Goal: Task Accomplishment & Management: Use online tool/utility

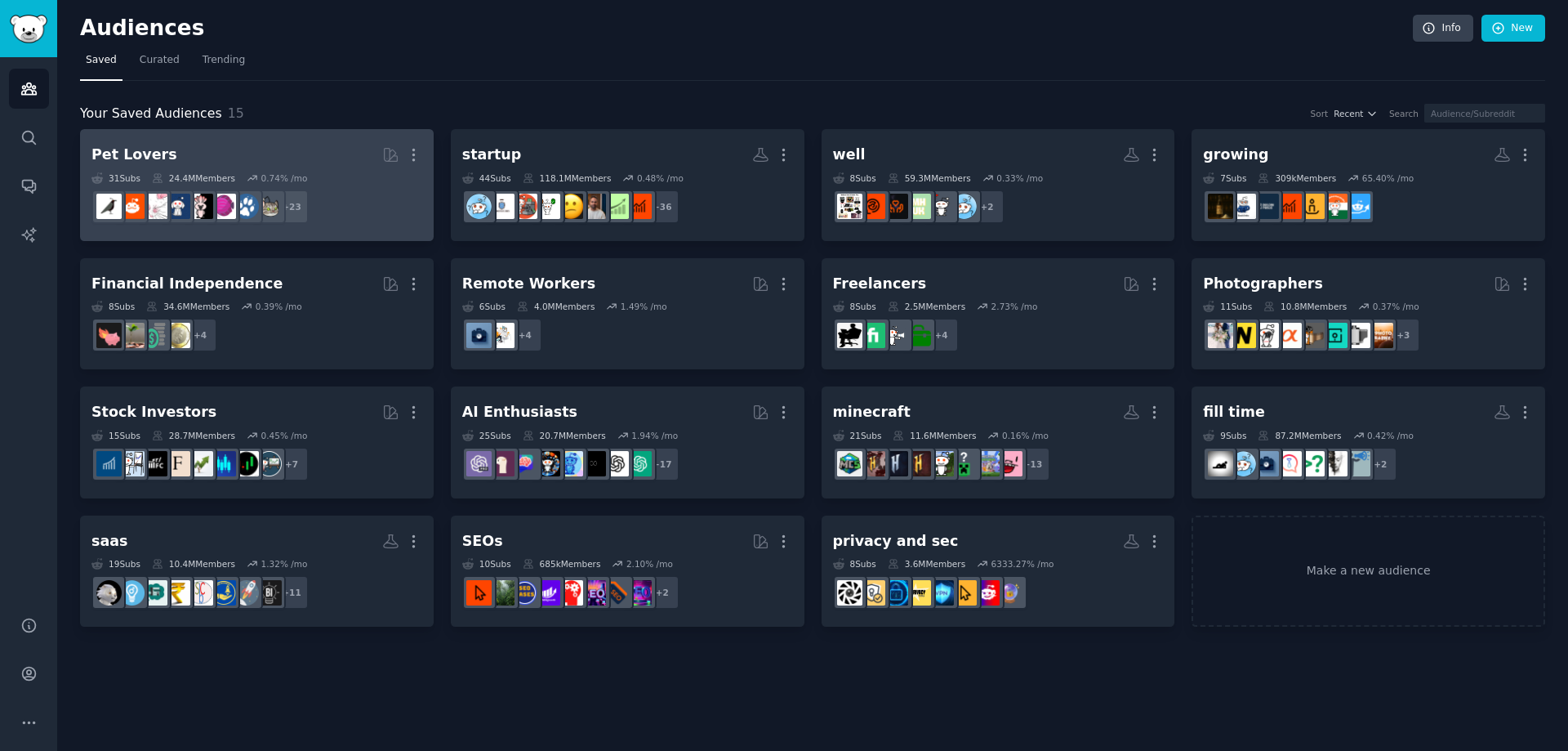
click at [294, 146] on h2 "Pet Lovers More" at bounding box center [256, 155] width 331 height 29
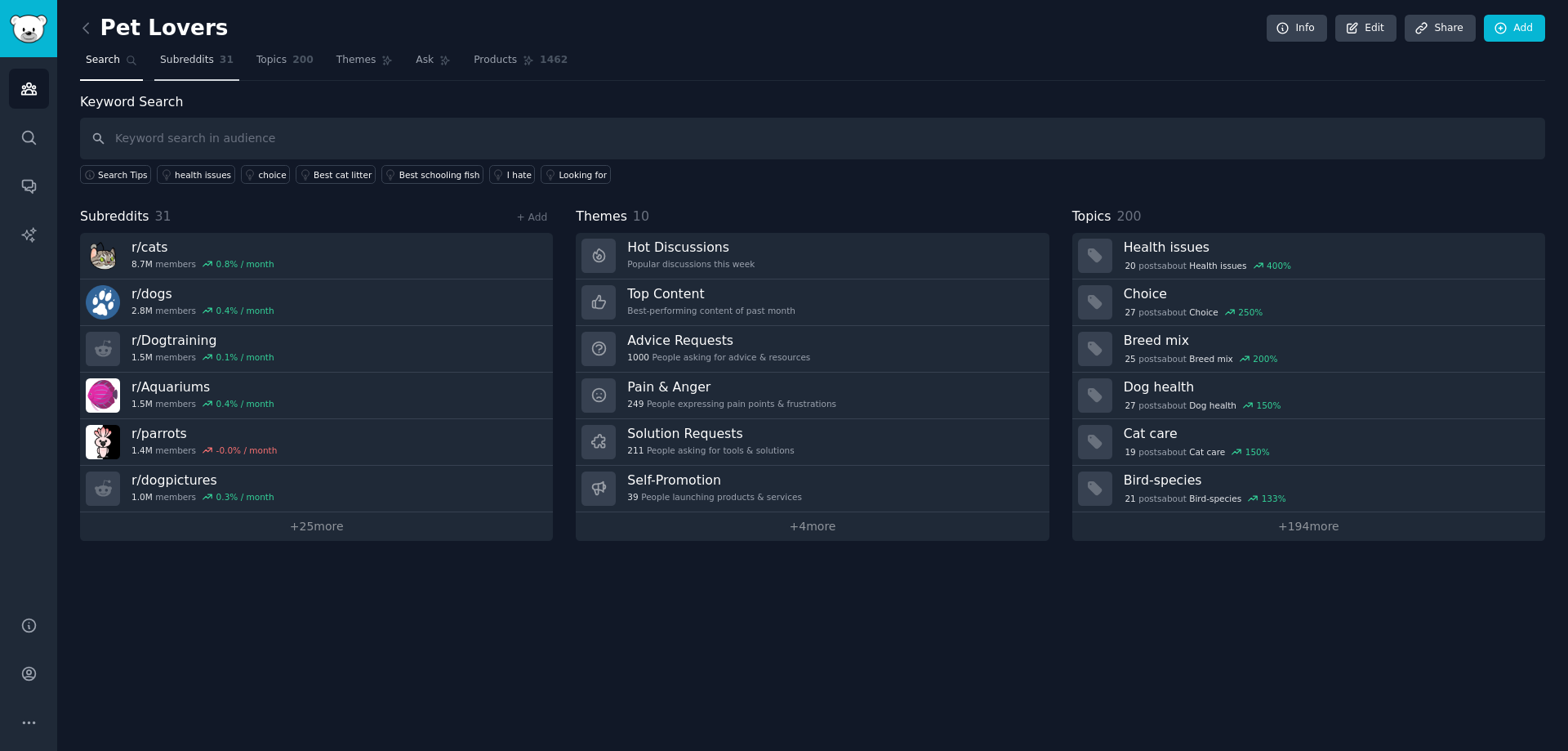
click at [166, 69] on link "Subreddits 31" at bounding box center [197, 64] width 85 height 34
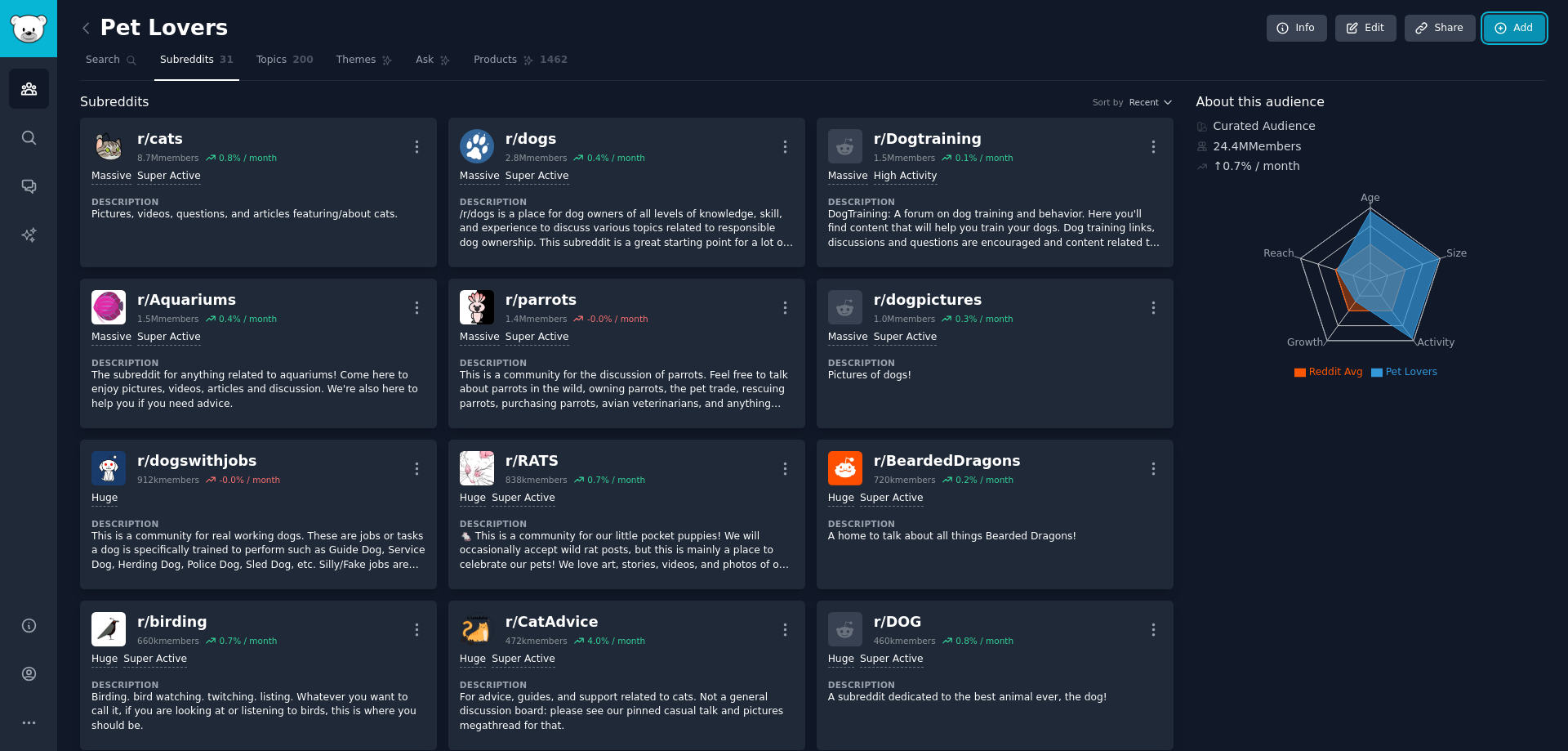
click at [1512, 30] on link "Add" at bounding box center [1514, 29] width 62 height 28
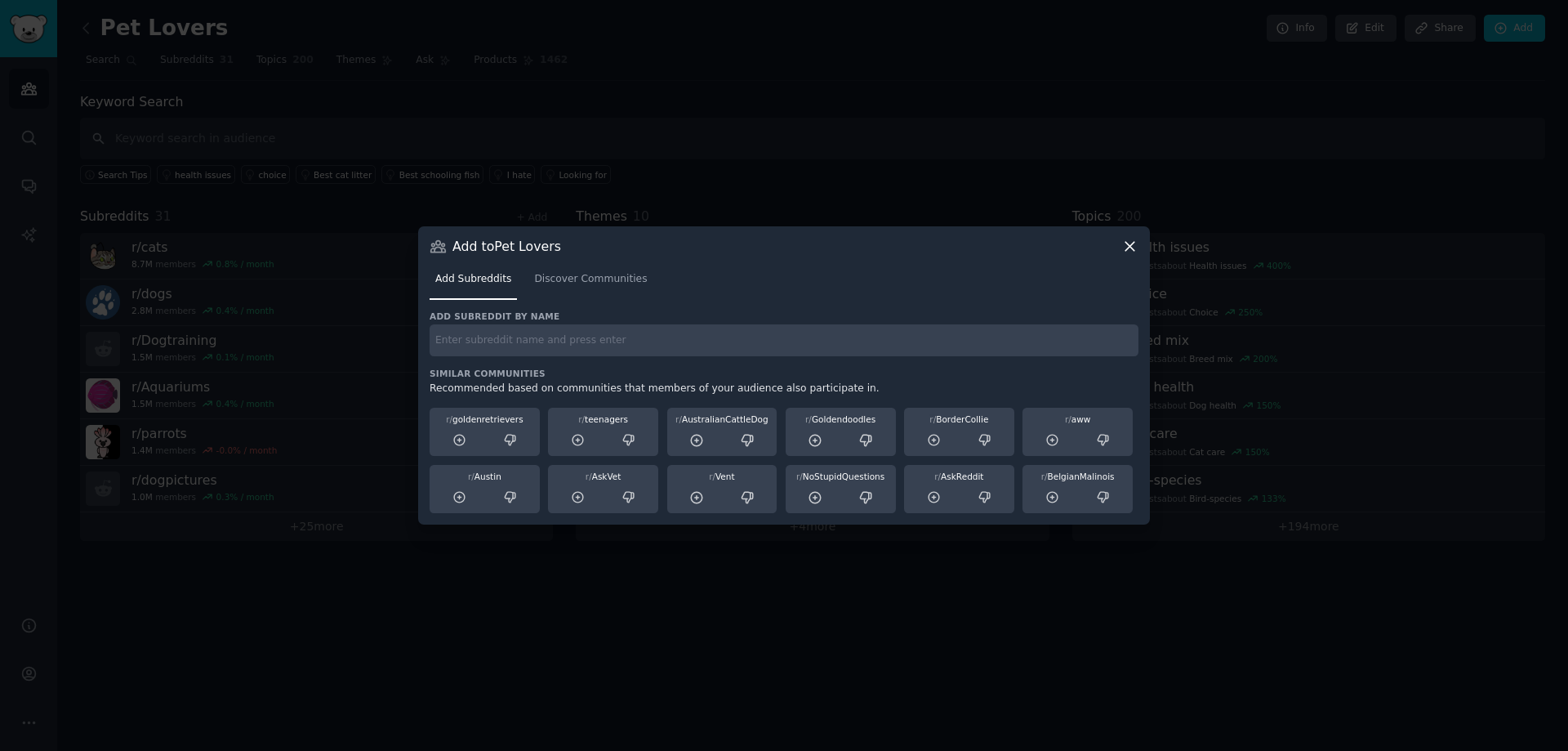
click at [535, 344] on input "text" at bounding box center [784, 340] width 709 height 32
click at [538, 344] on input "text" at bounding box center [784, 340] width 709 height 32
click at [538, 344] on input "horses" at bounding box center [784, 340] width 709 height 32
type input "horses"
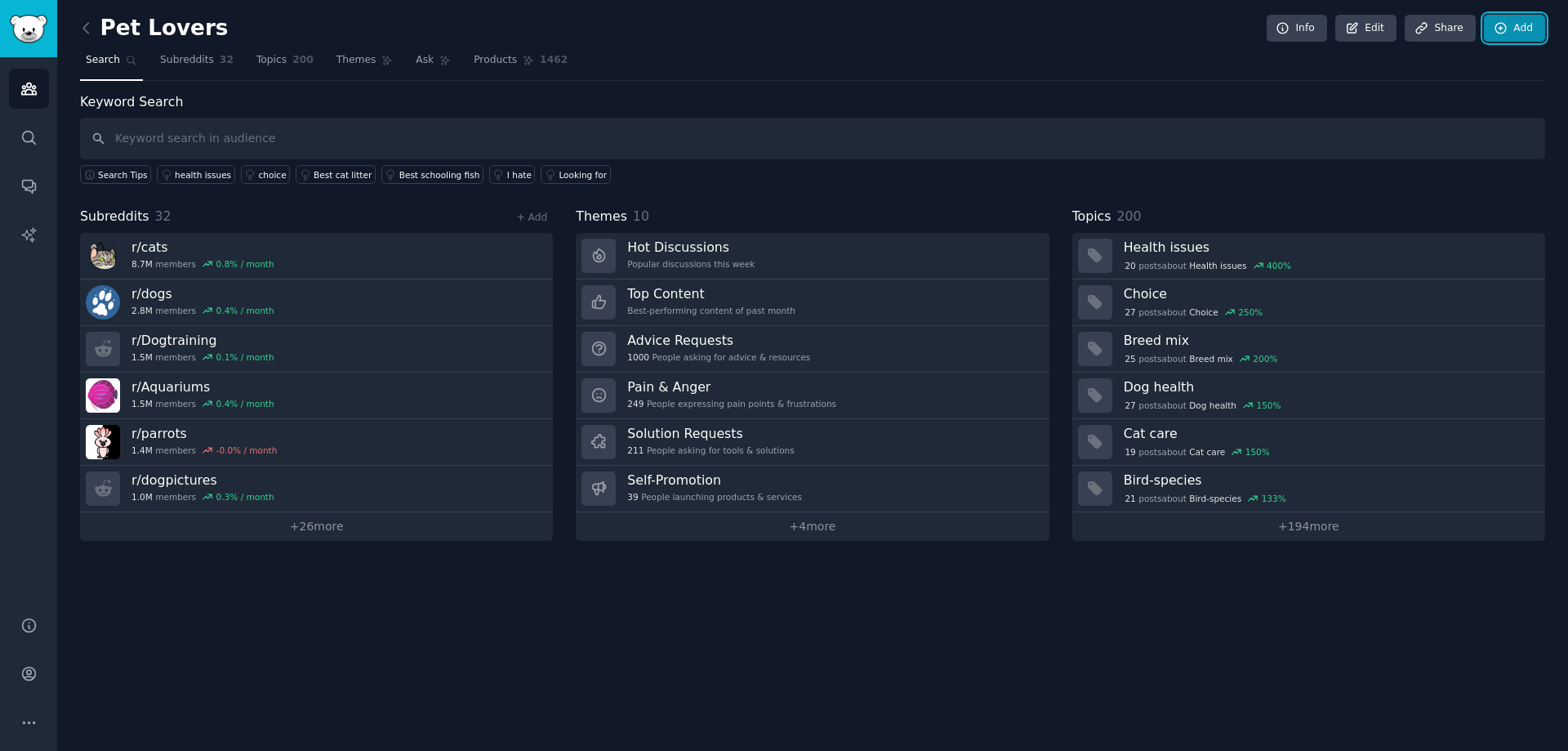
click at [1501, 32] on icon at bounding box center [1500, 28] width 15 height 15
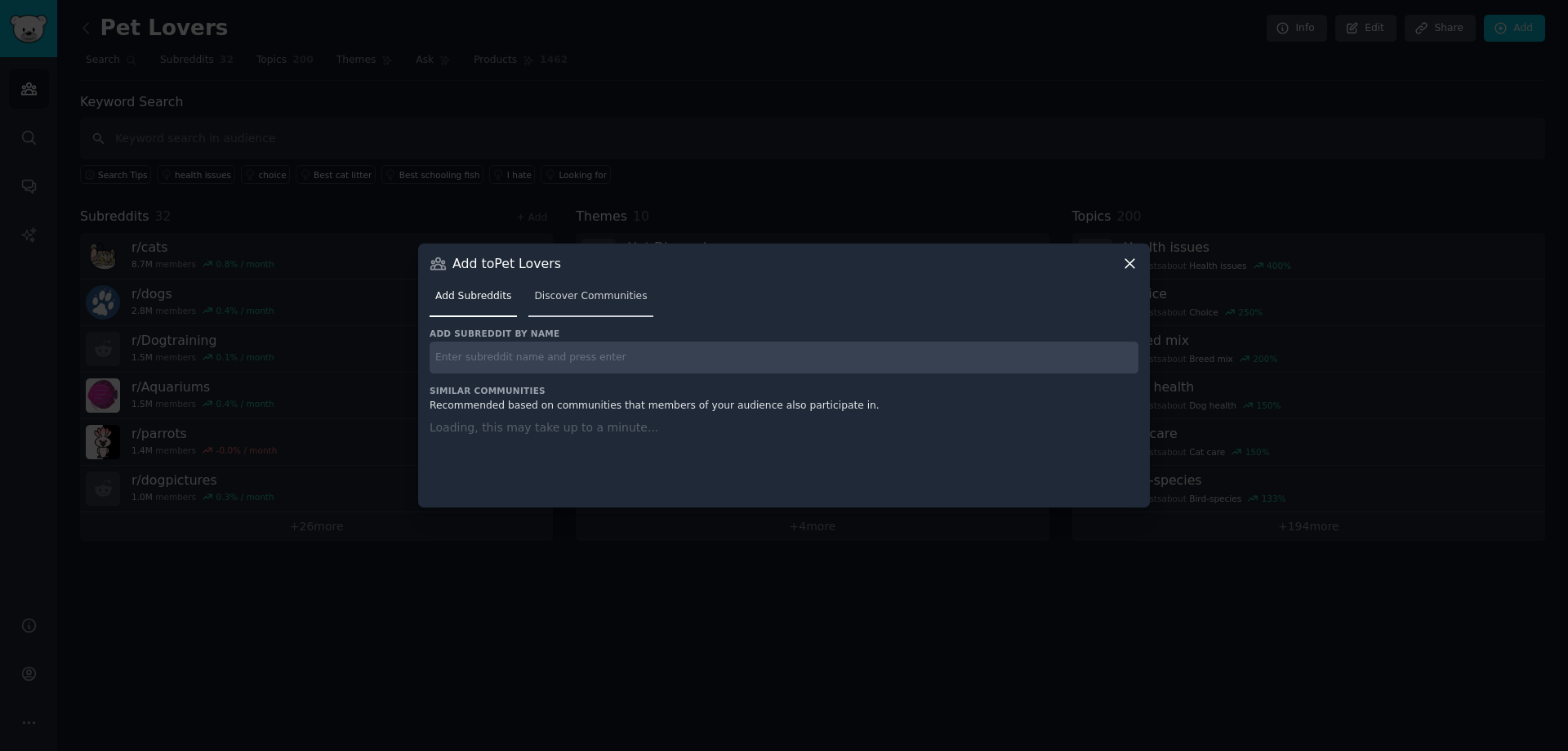
click at [563, 301] on span "Discover Communities" at bounding box center [591, 296] width 113 height 15
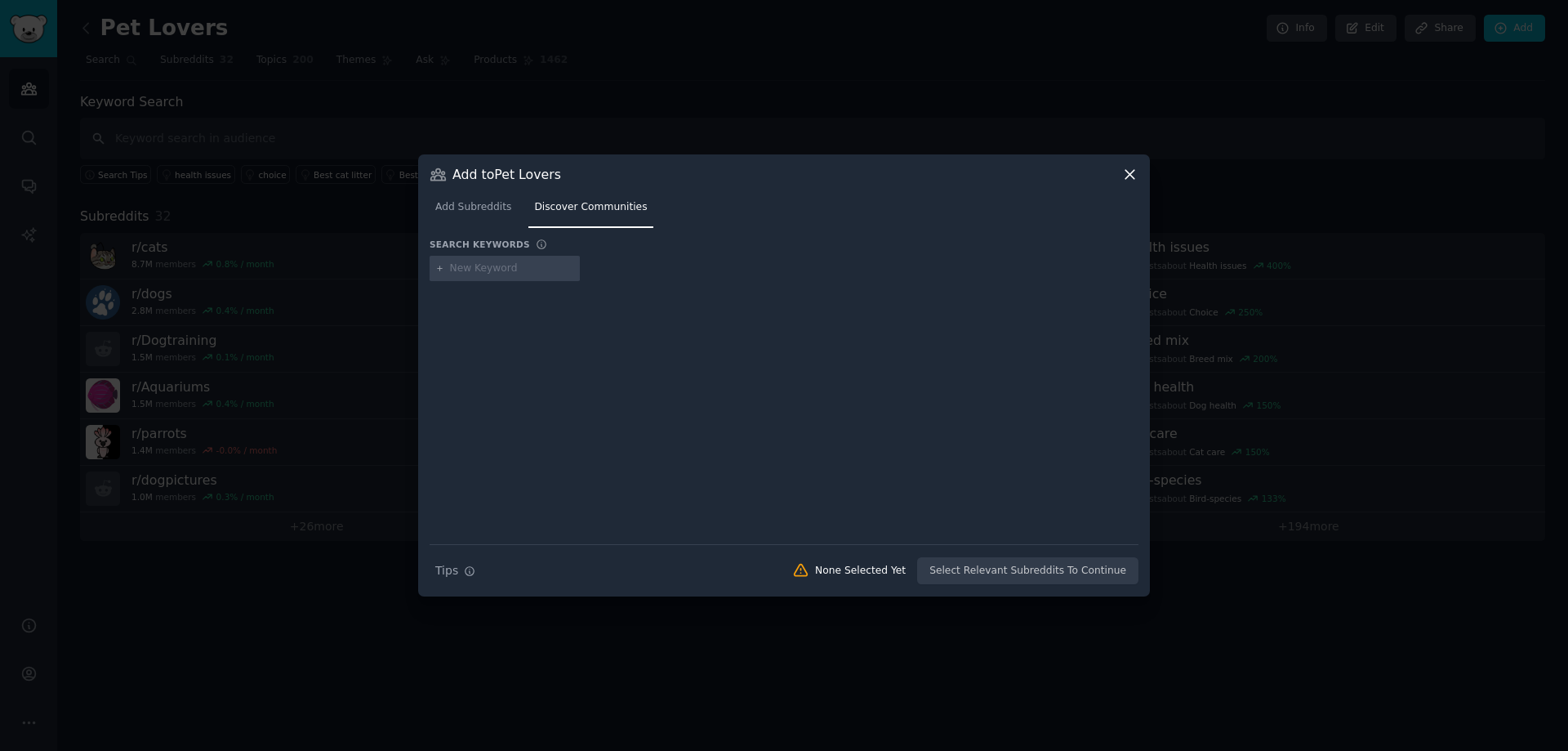
click at [497, 268] on input "text" at bounding box center [512, 269] width 124 height 15
type input "horses"
click at [500, 269] on input "horses" at bounding box center [512, 269] width 124 height 15
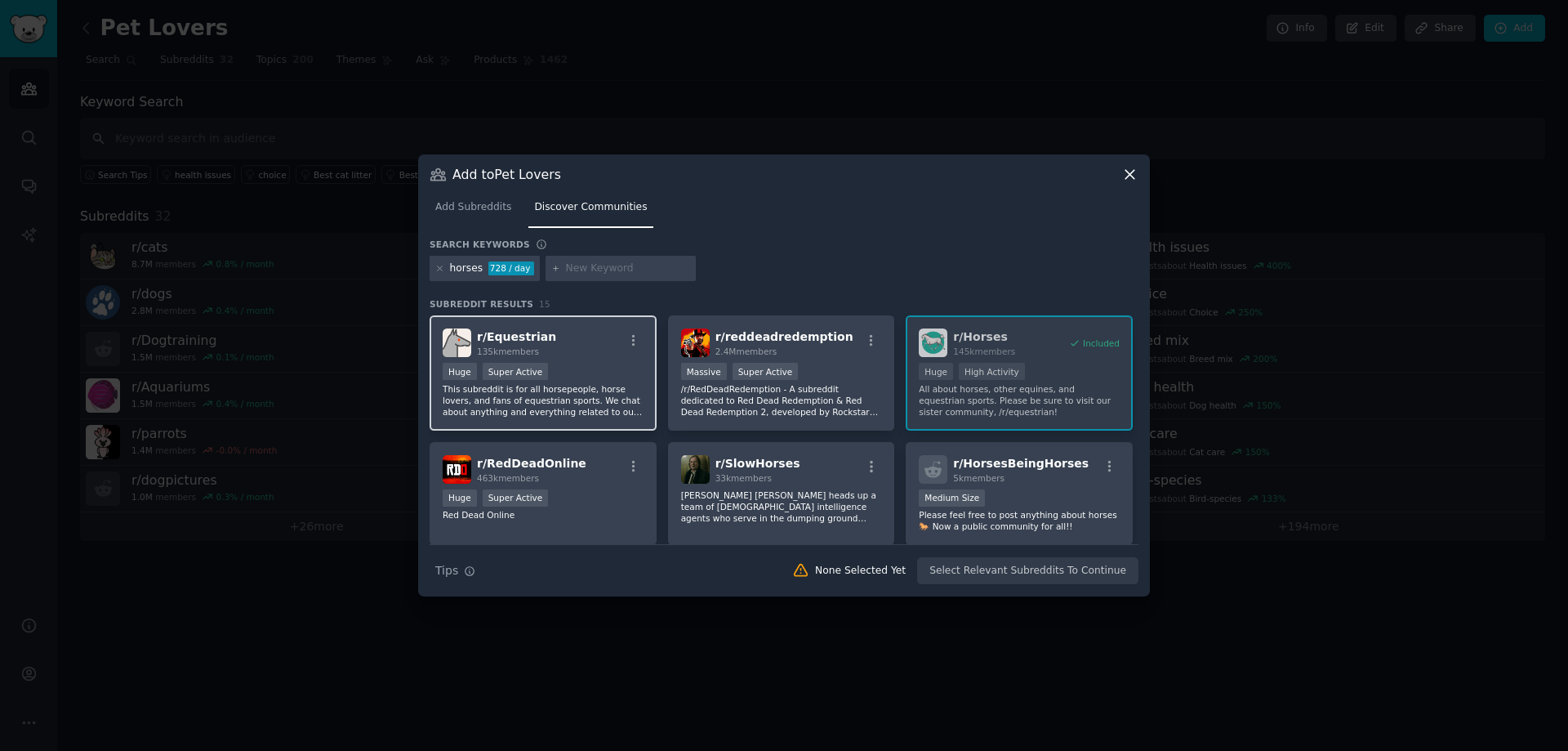
click at [525, 417] on div "r/ Equestrian 135k members Huge Super Active This subreddit is for all horsepeo…" at bounding box center [542, 373] width 227 height 116
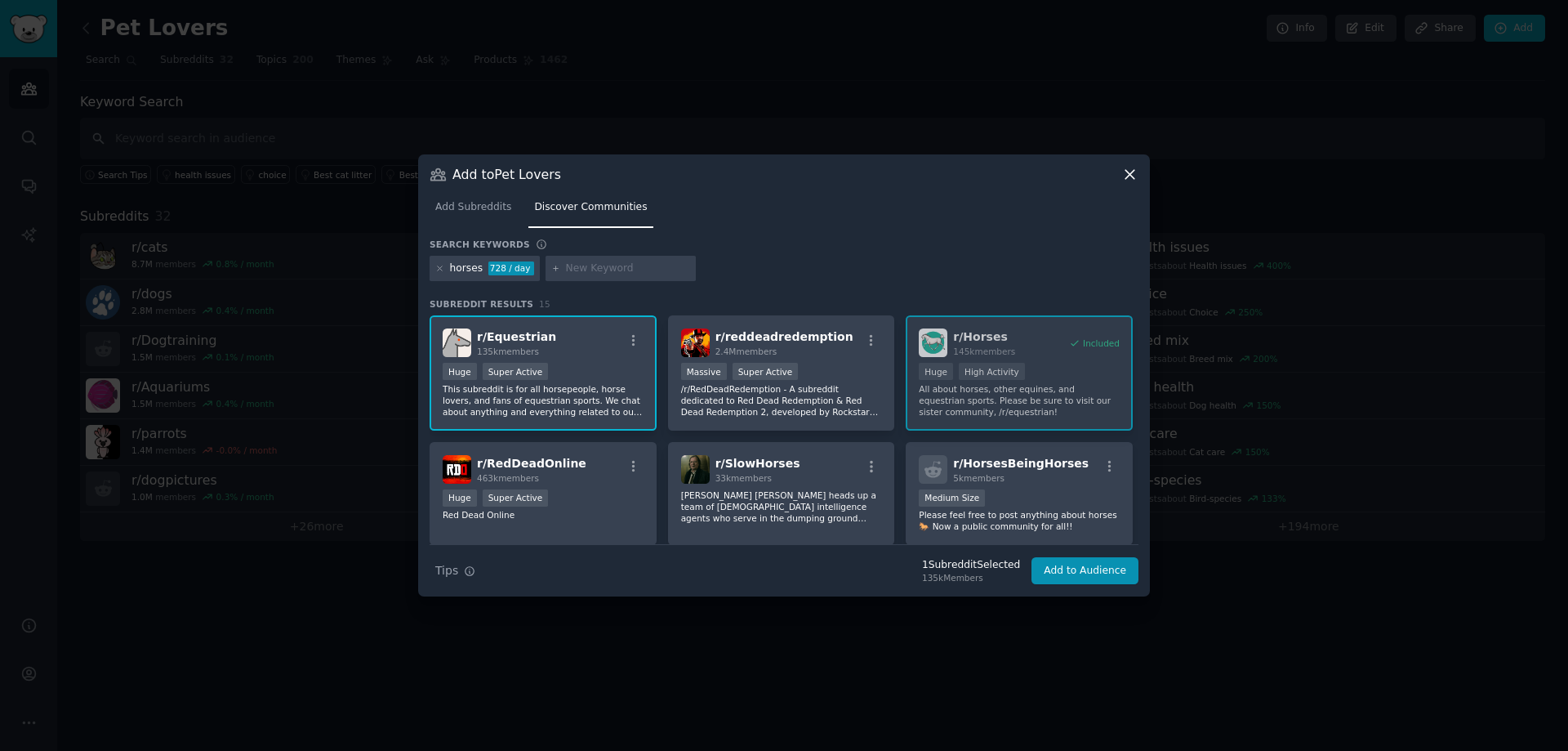
scroll to position [82, 0]
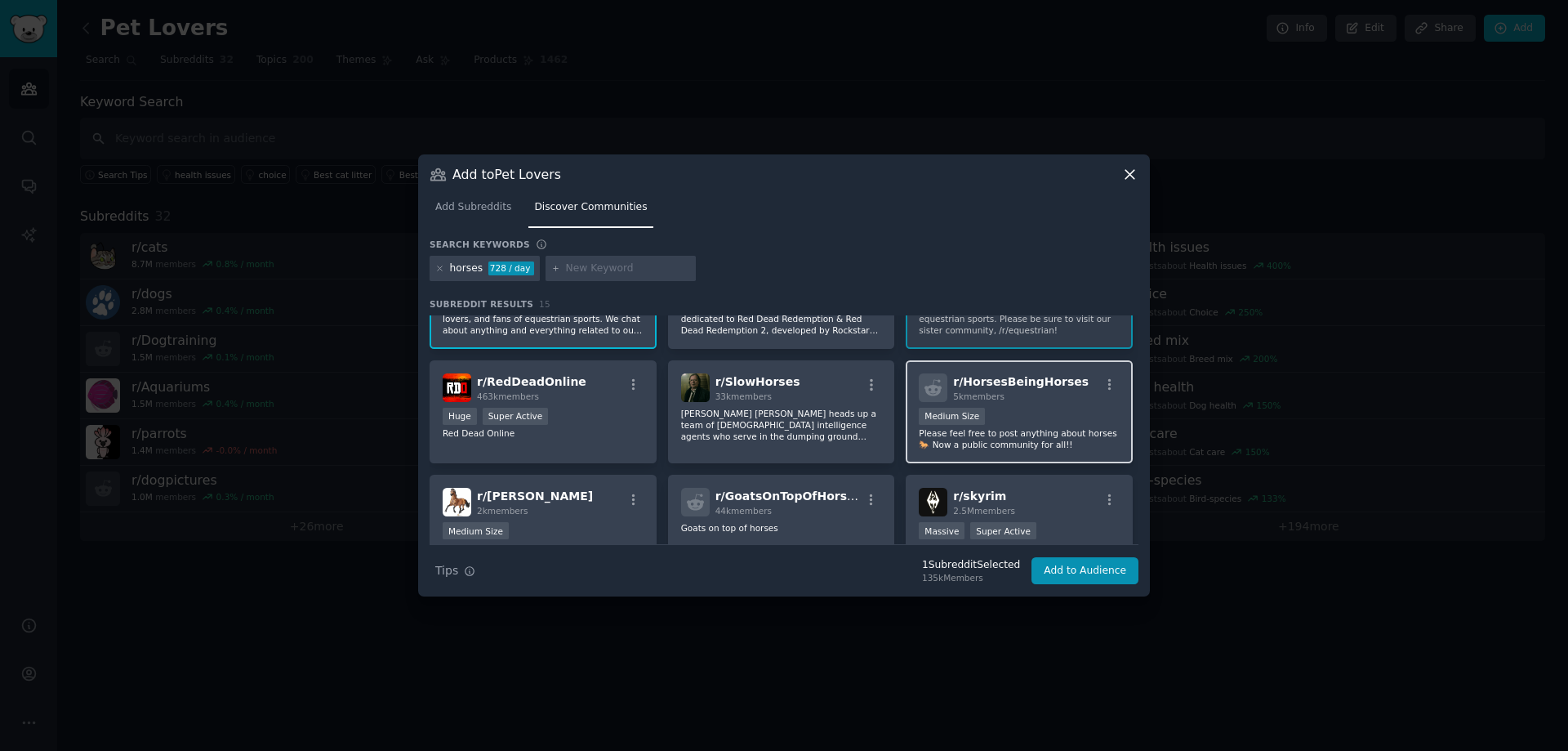
click at [942, 448] on p "Please feel free to post anything about horses 🐎 Now a public community for all…" at bounding box center [1019, 439] width 201 height 23
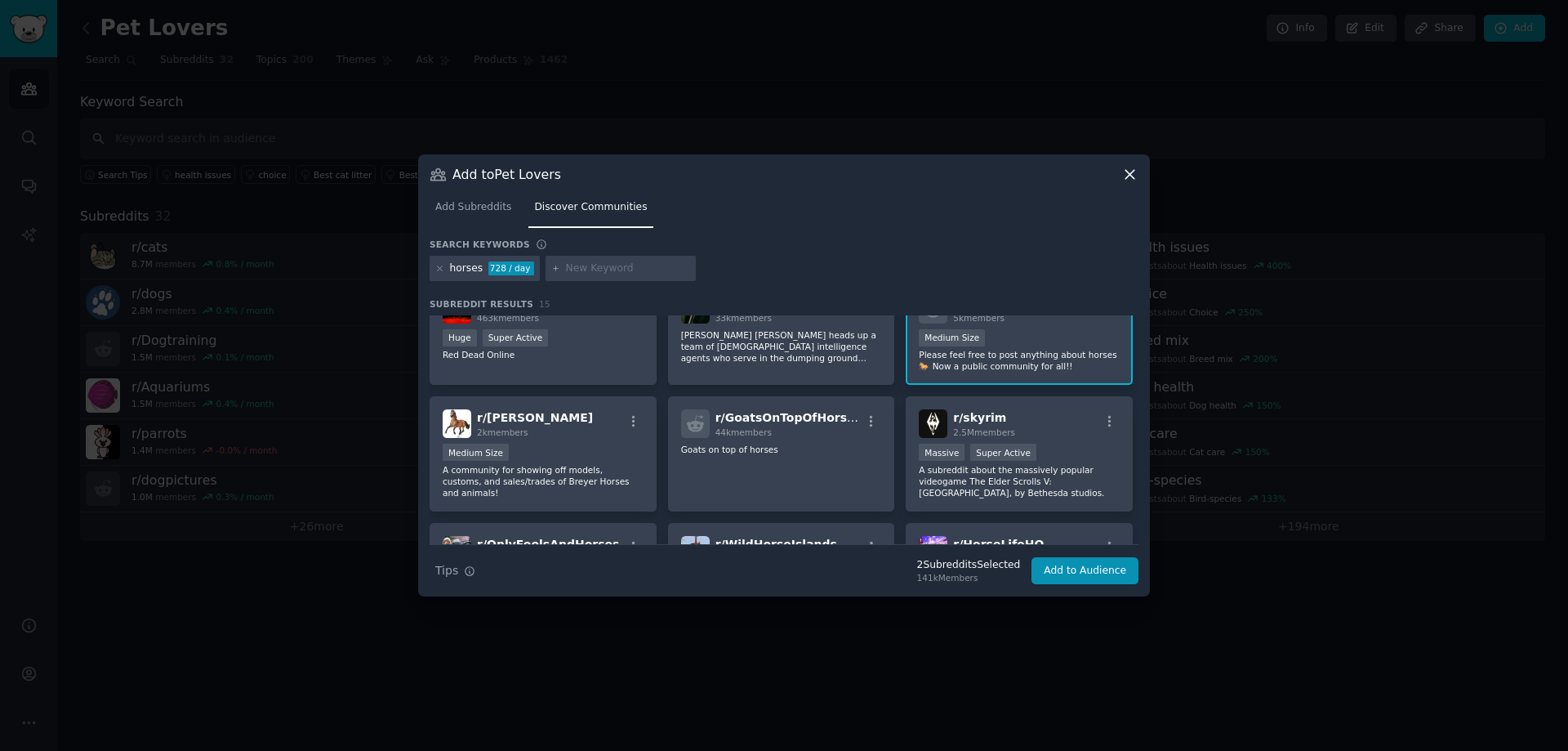
scroll to position [163, 0]
click at [587, 269] on input "text" at bounding box center [627, 269] width 124 height 15
type input "animals"
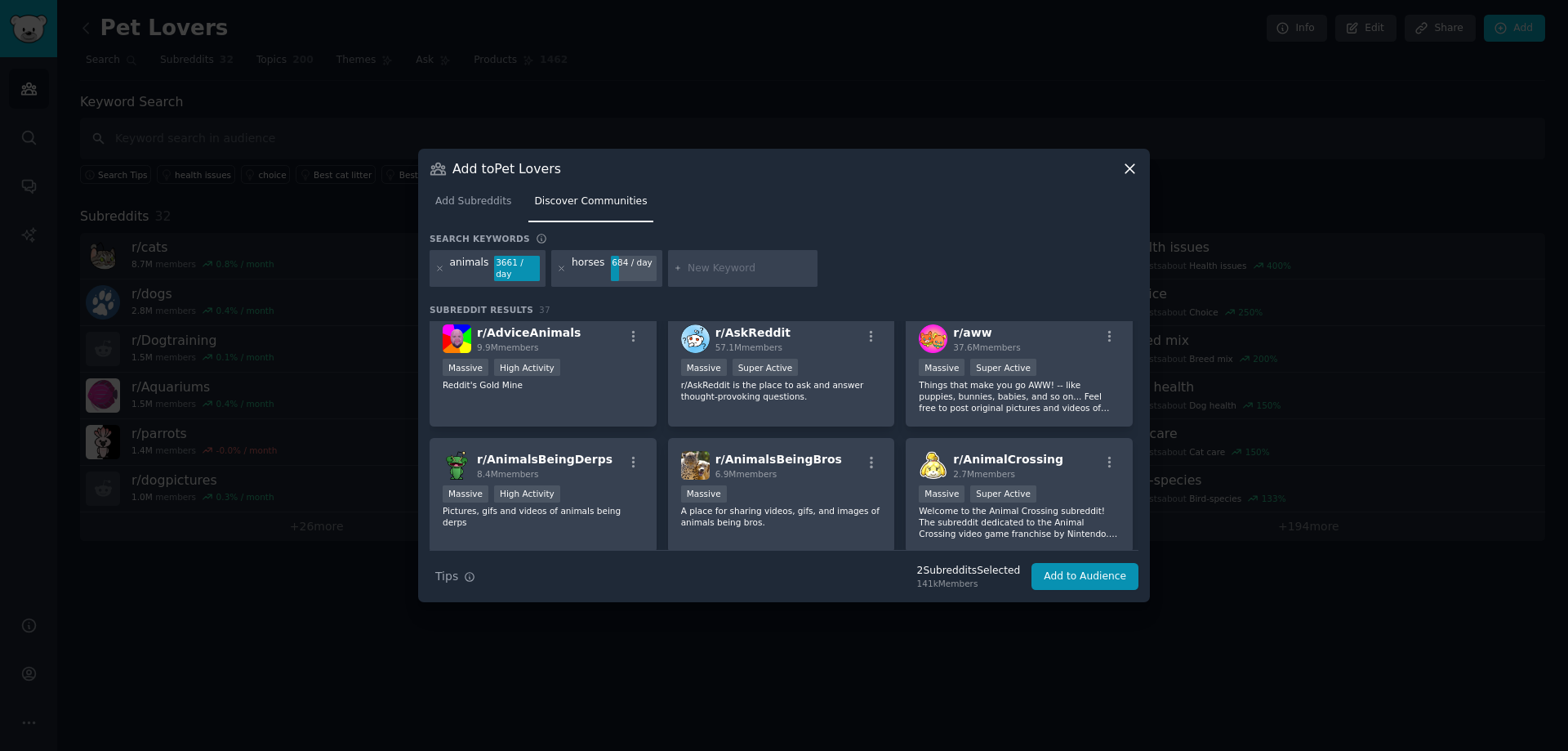
scroll to position [490, 0]
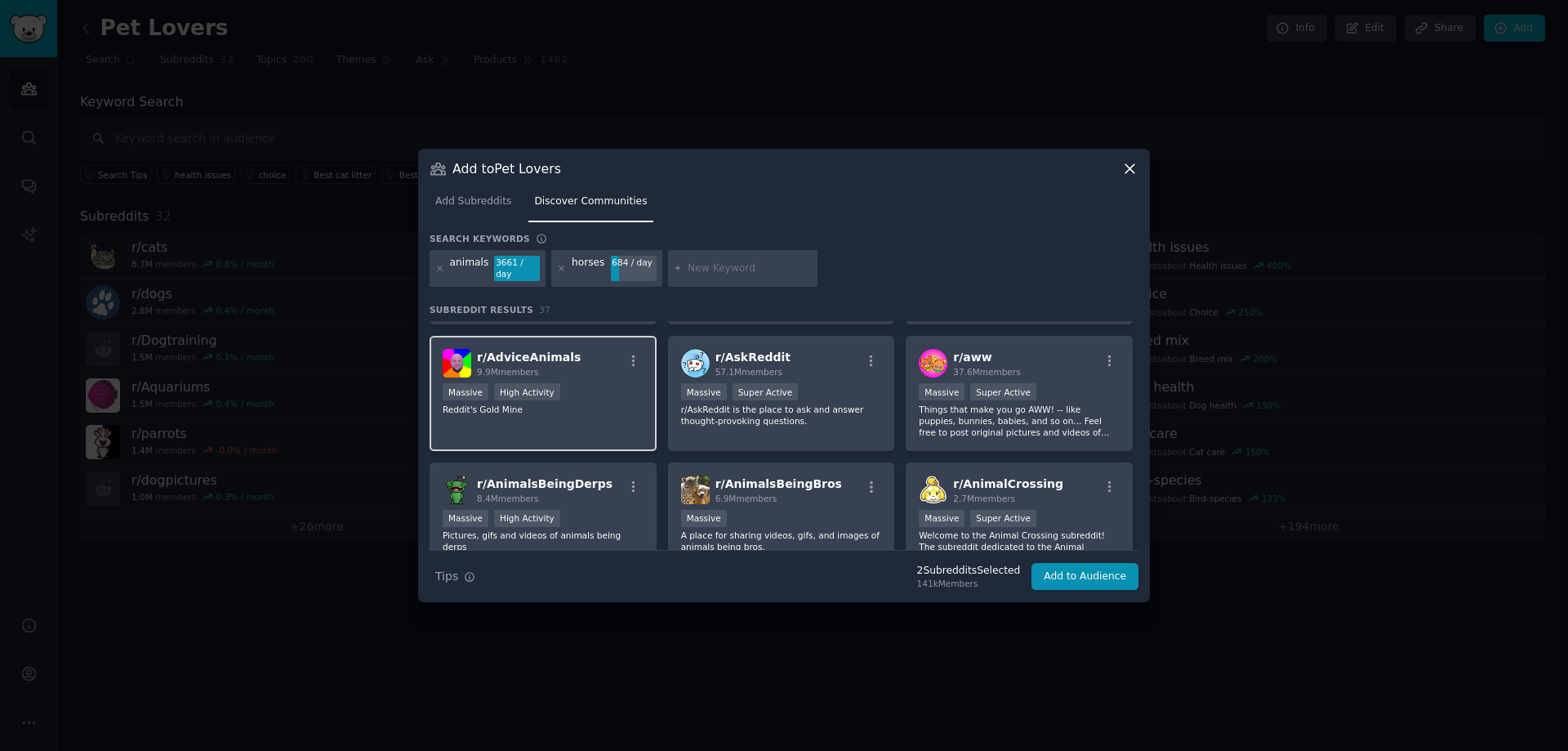
click at [617, 395] on div "r/ AdviceAnimals 9.9M members Massive High Activity Reddit's Gold Mine" at bounding box center [542, 393] width 227 height 116
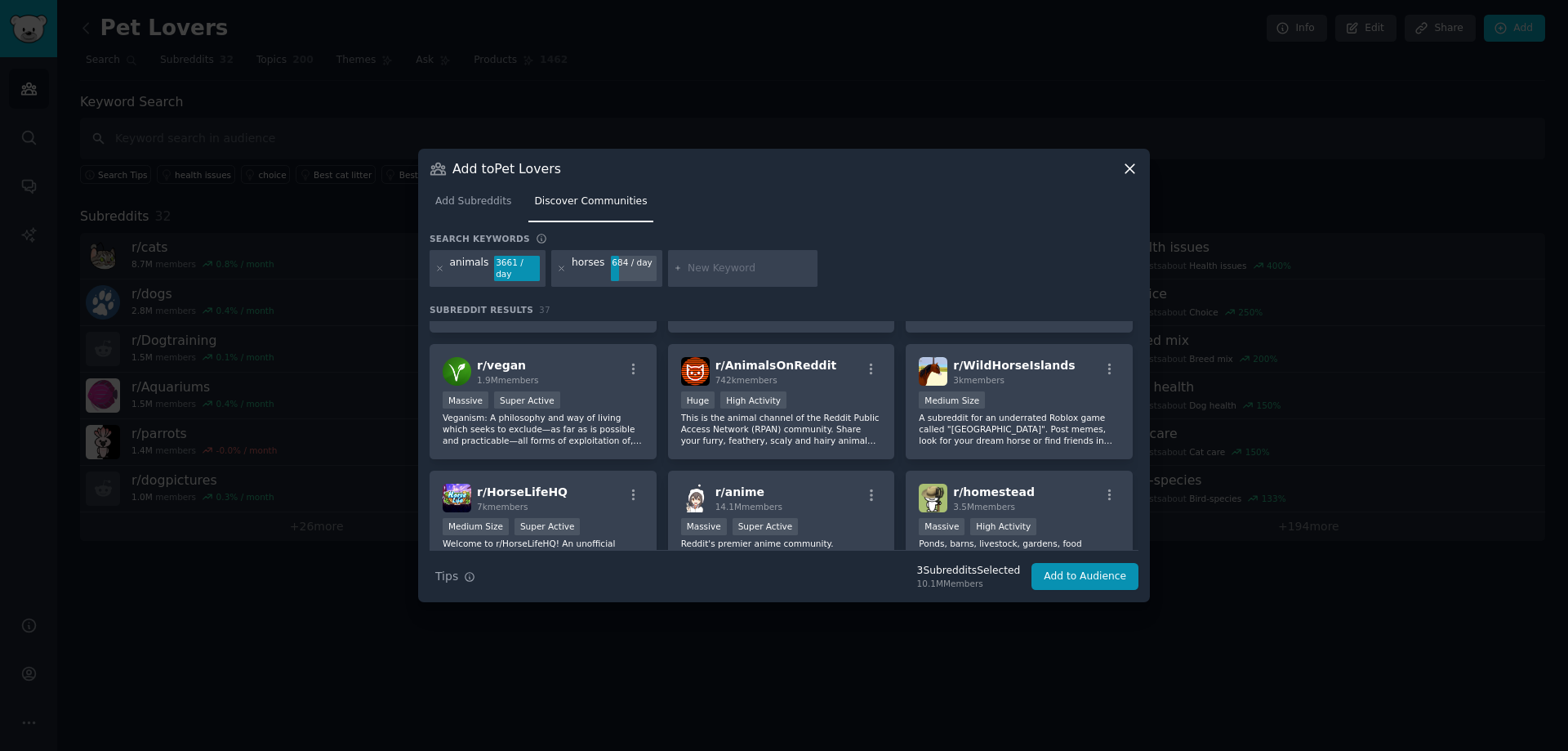
scroll to position [735, 0]
click at [684, 411] on p "This is the animal channel of the Reddit Public Access Network (RPAN) community…" at bounding box center [781, 428] width 201 height 34
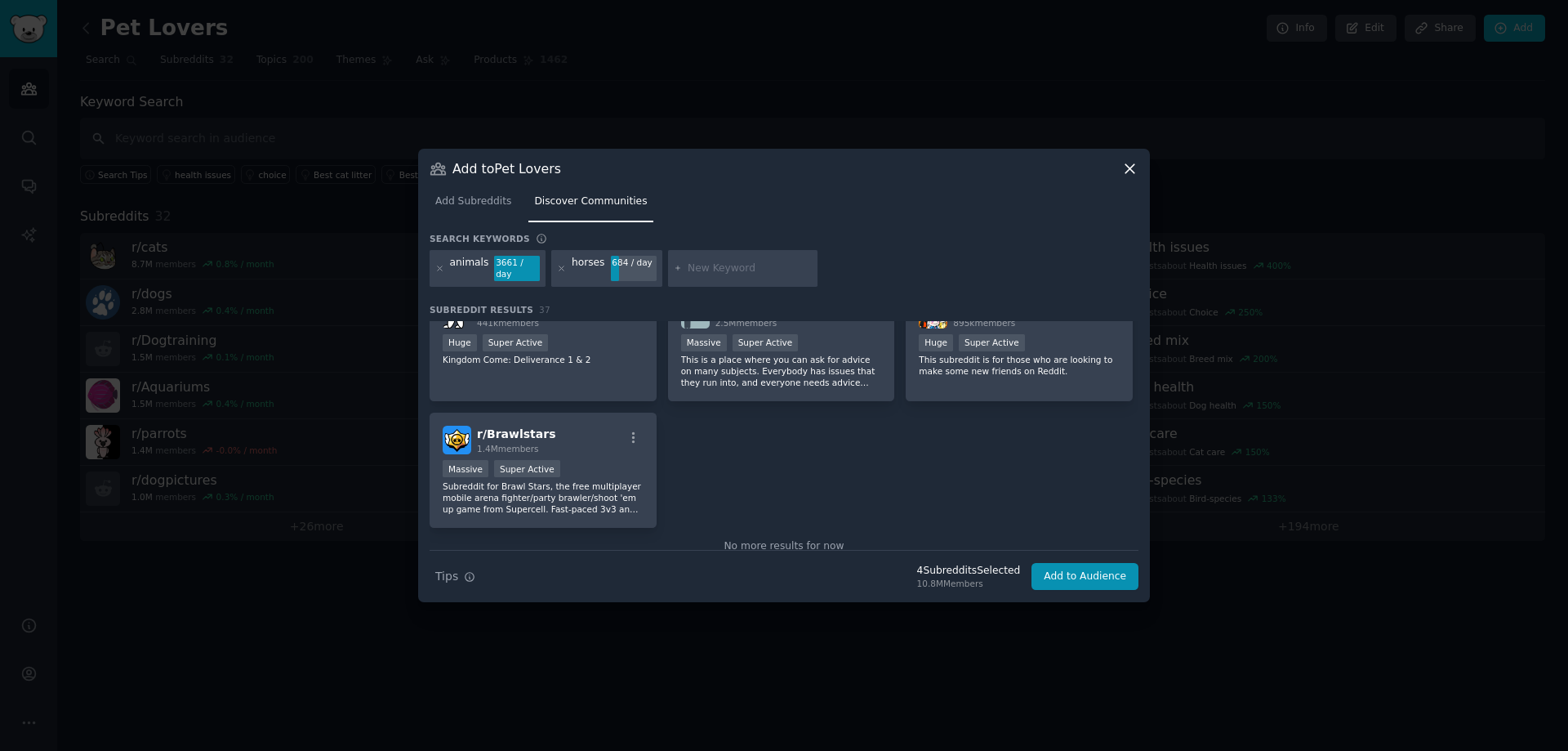
scroll to position [1425, 0]
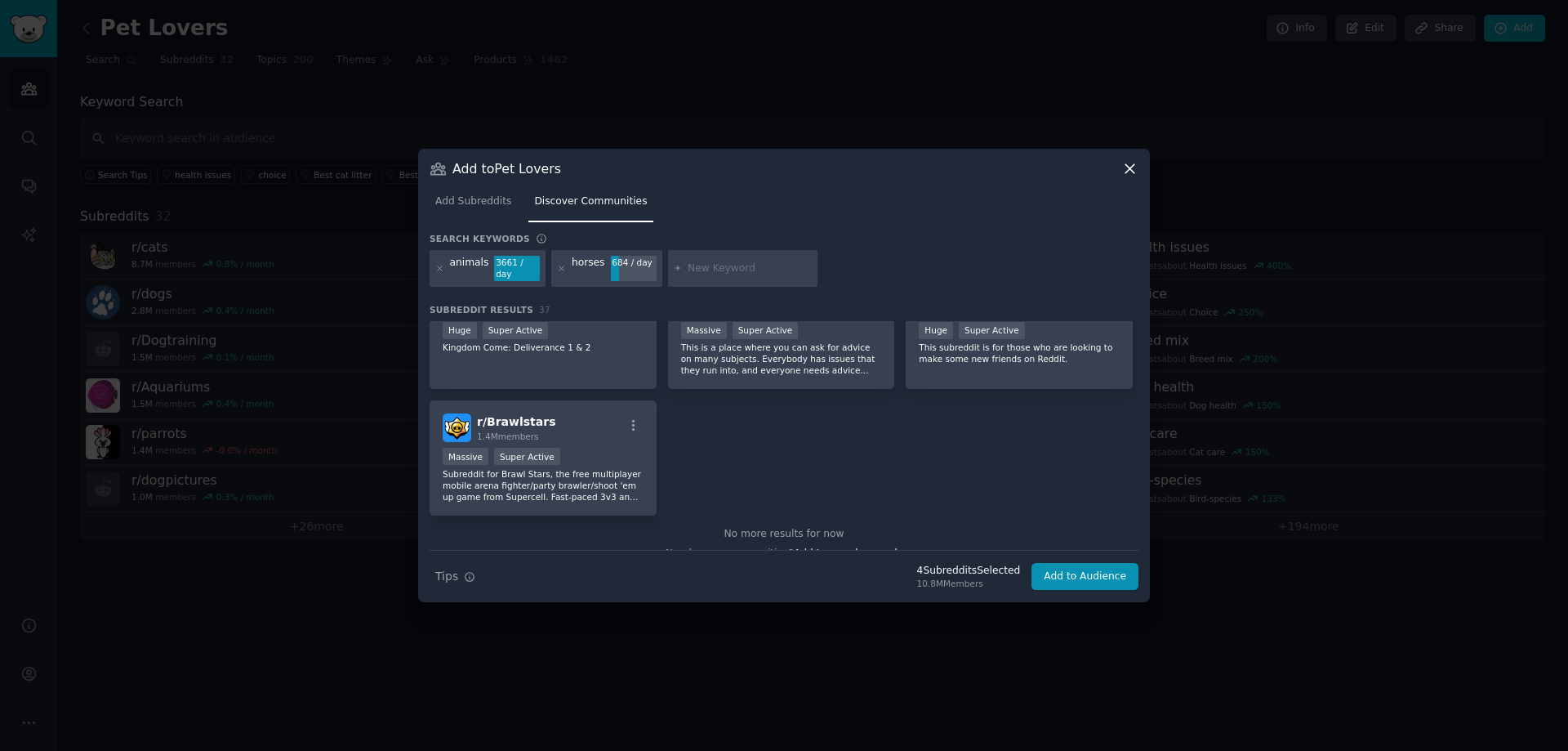
click at [705, 265] on input "text" at bounding box center [750, 269] width 124 height 15
type input "pets"
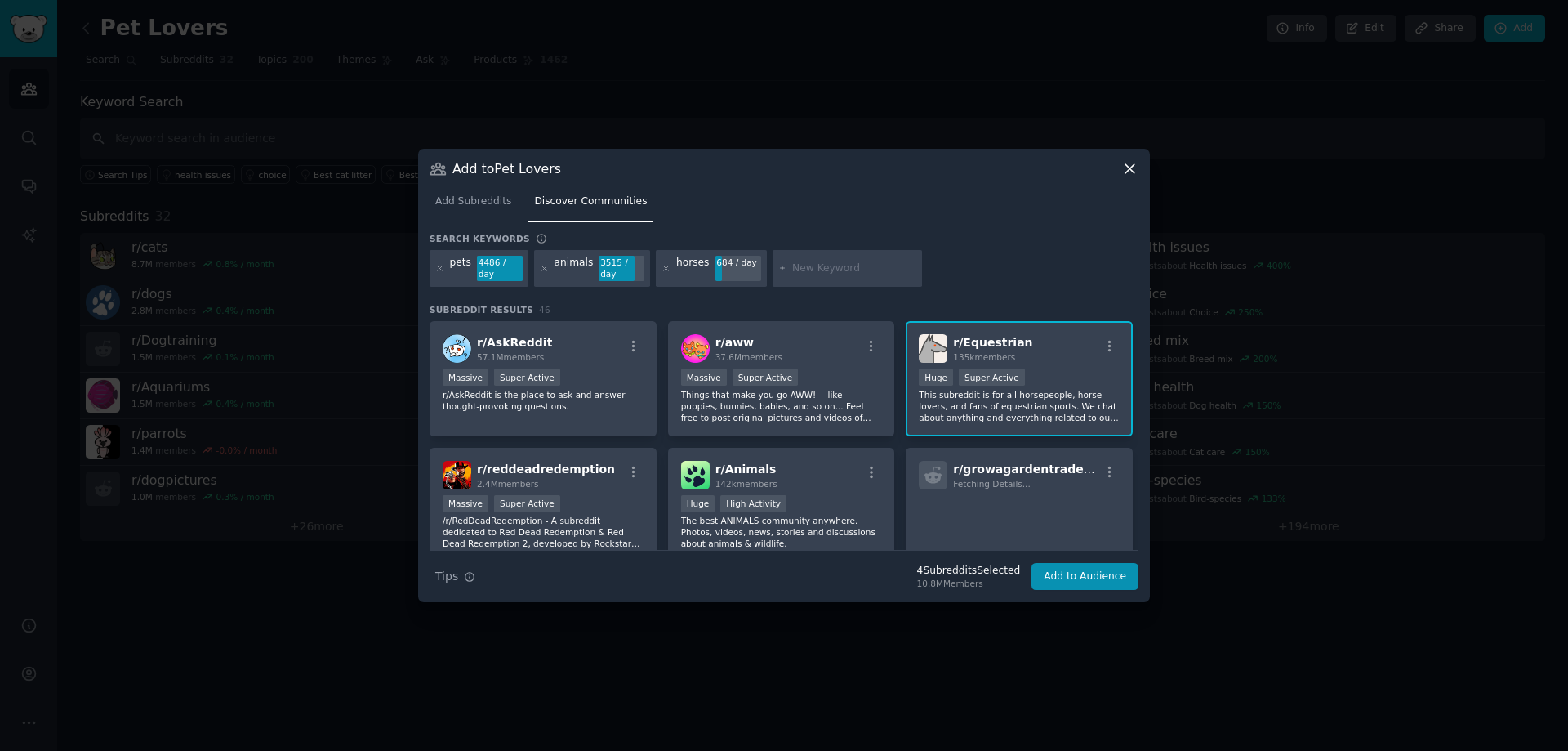
click at [821, 266] on input "text" at bounding box center [854, 269] width 124 height 15
type input "mypet"
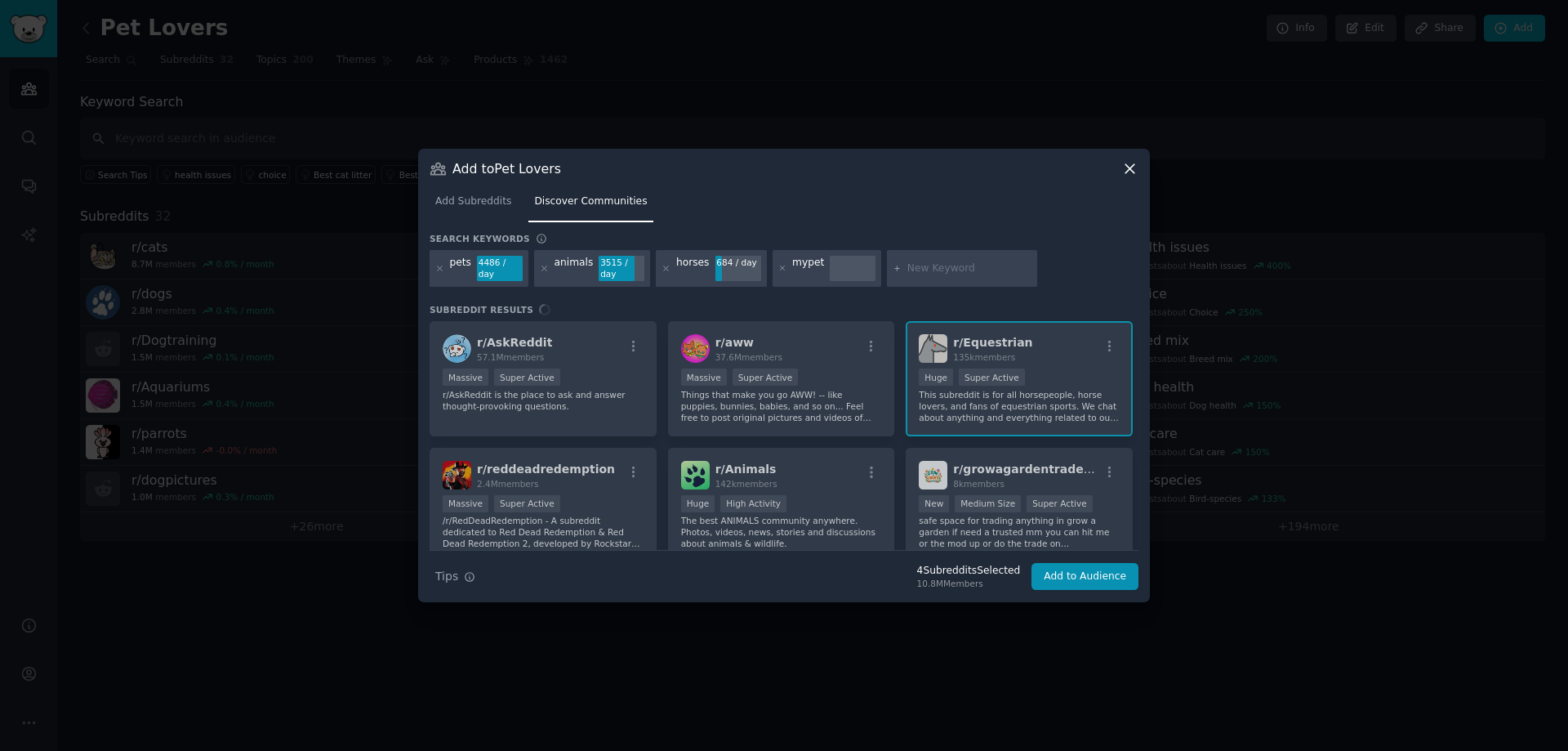
click at [930, 264] on input "text" at bounding box center [969, 269] width 124 height 15
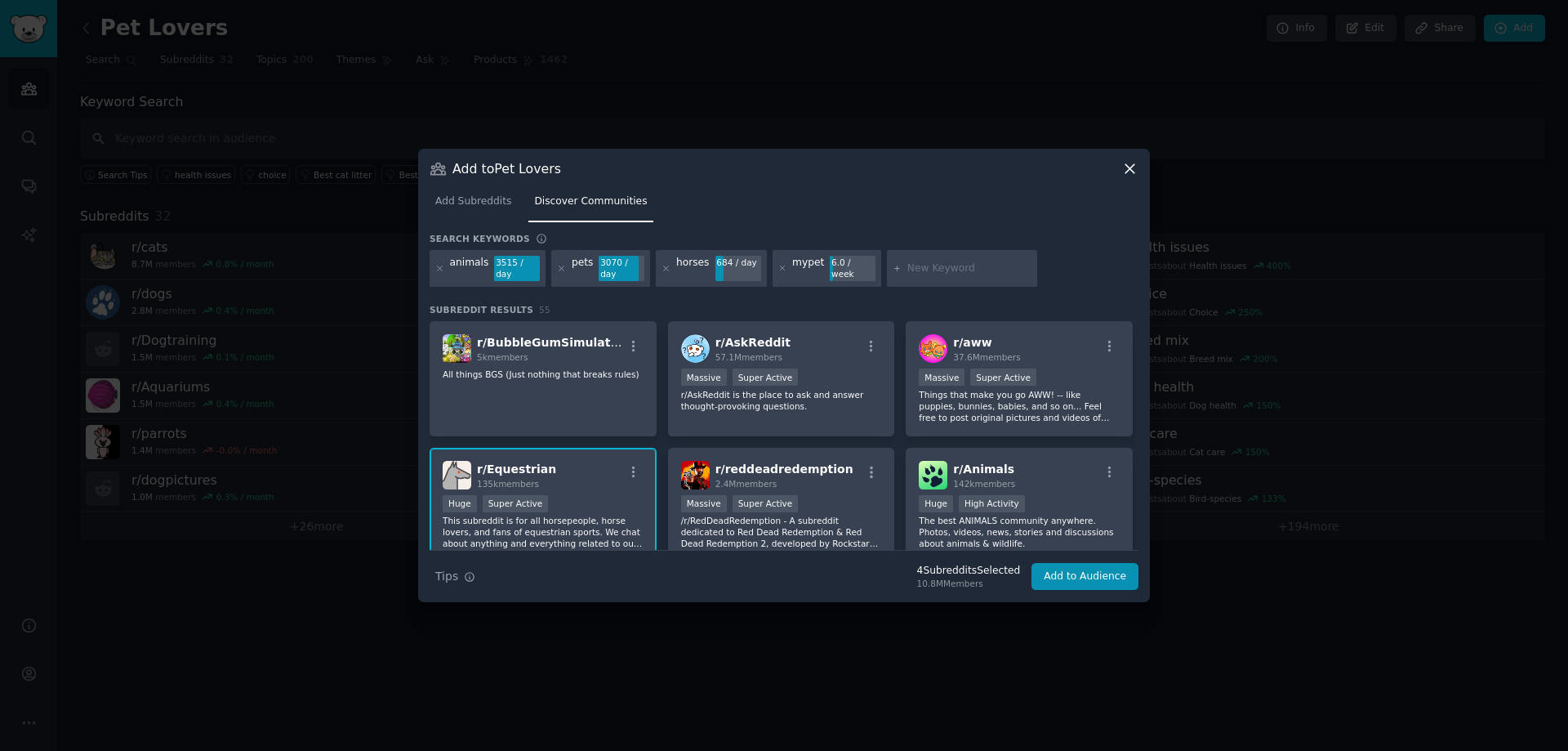
click at [946, 272] on input "text" at bounding box center [969, 269] width 124 height 15
type input "cat"
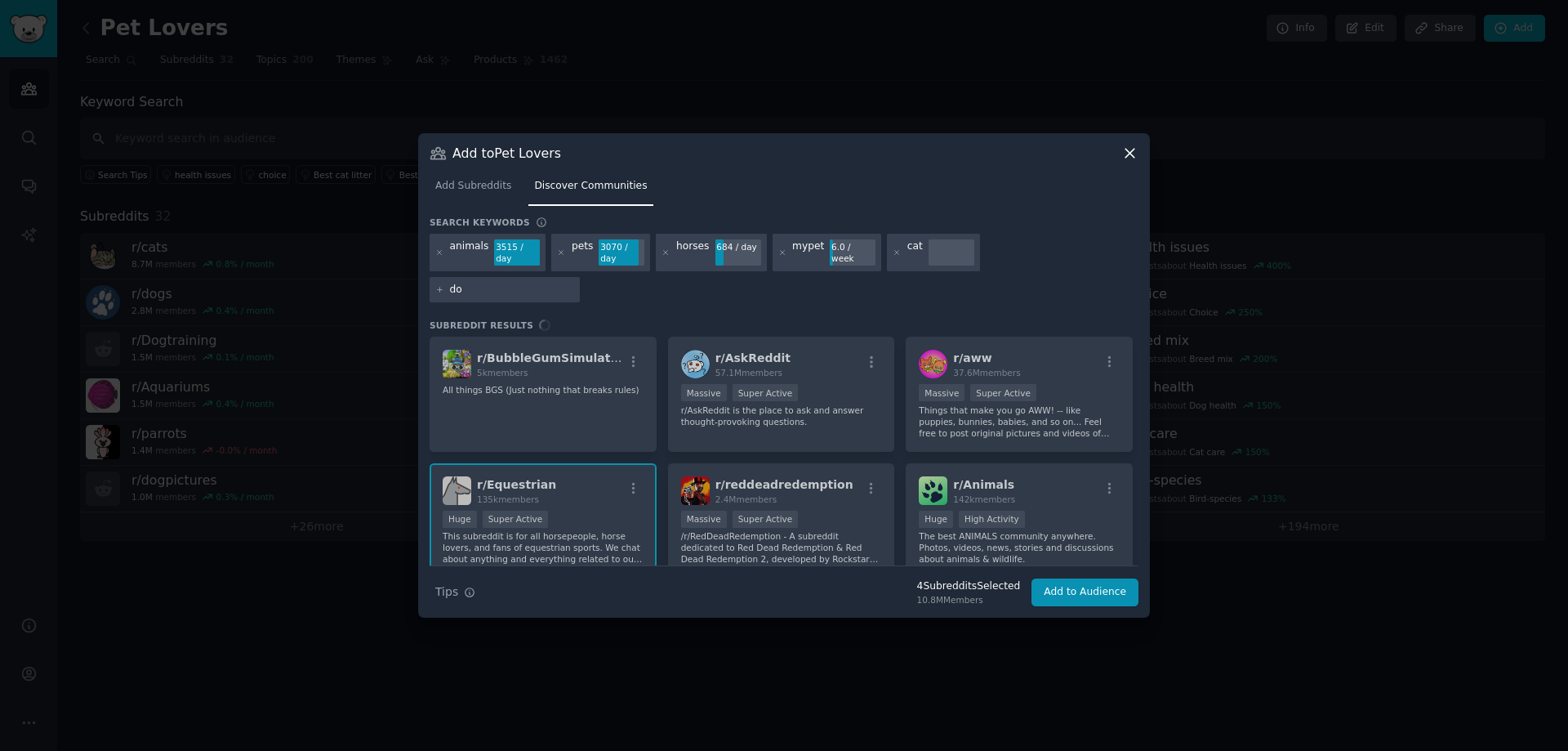
type input "dog"
click at [511, 284] on input "text" at bounding box center [512, 289] width 124 height 15
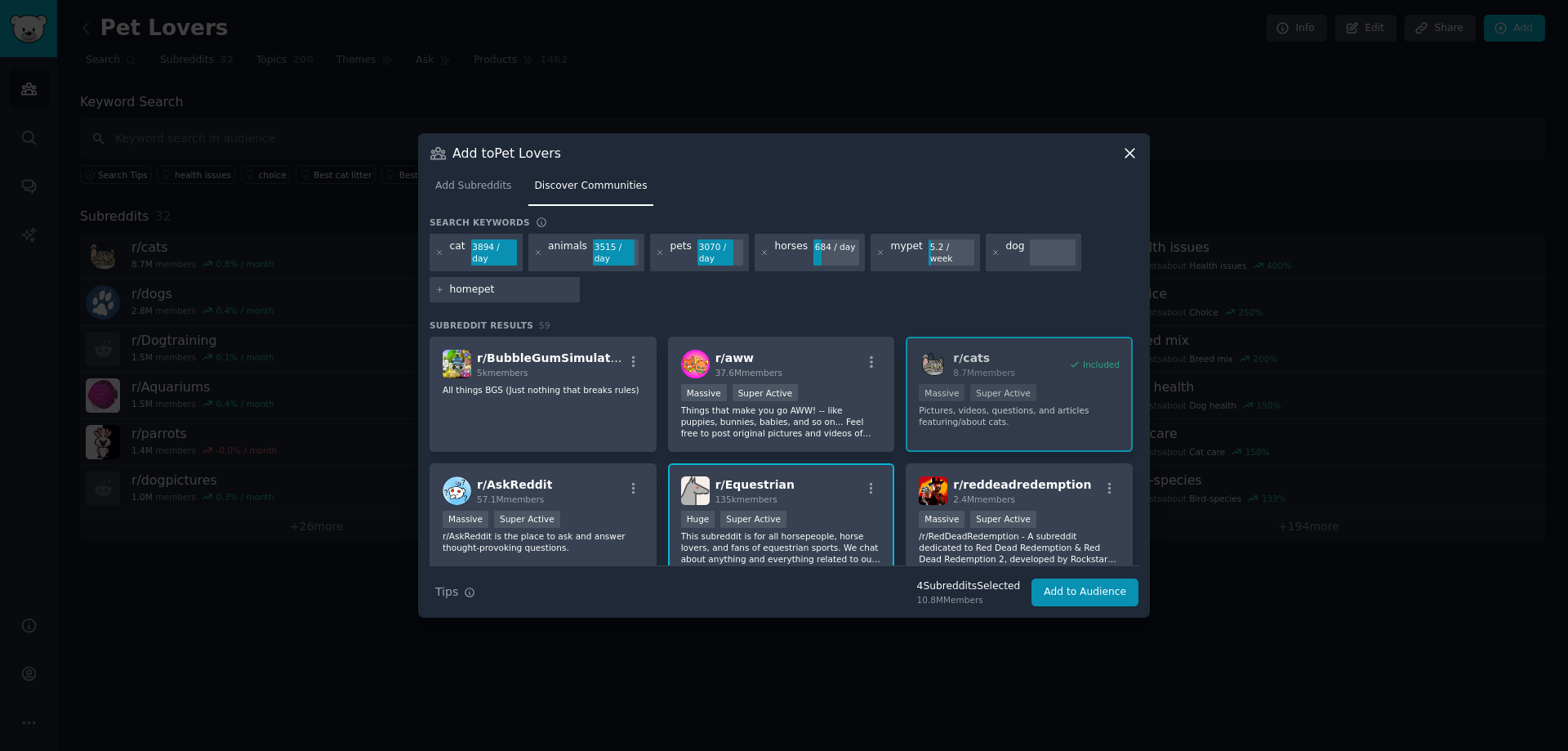
type input "homepets"
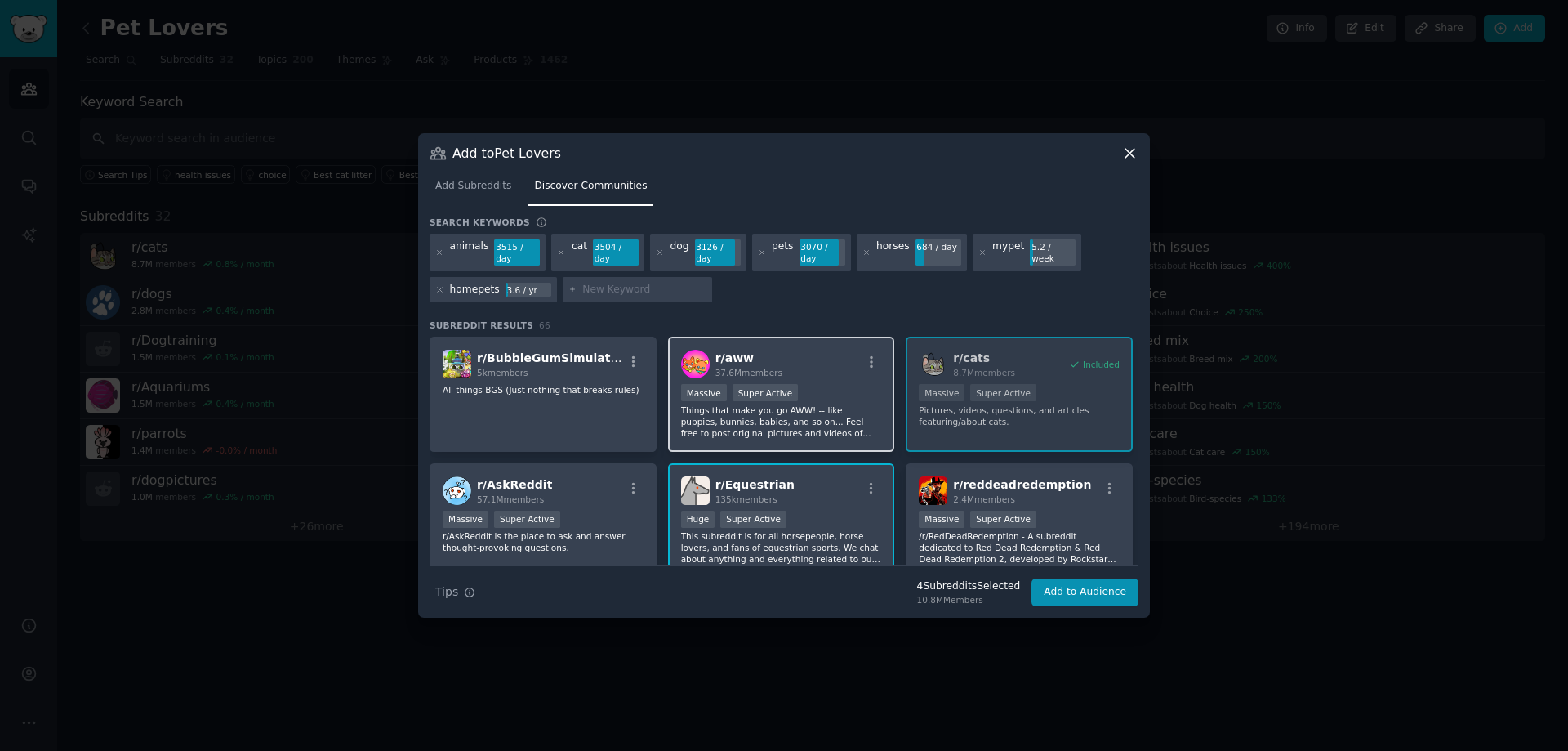
click at [686, 422] on p "Things that make you go AWW! -- like puppies, bunnies, babies, and so on... Fee…" at bounding box center [781, 421] width 201 height 34
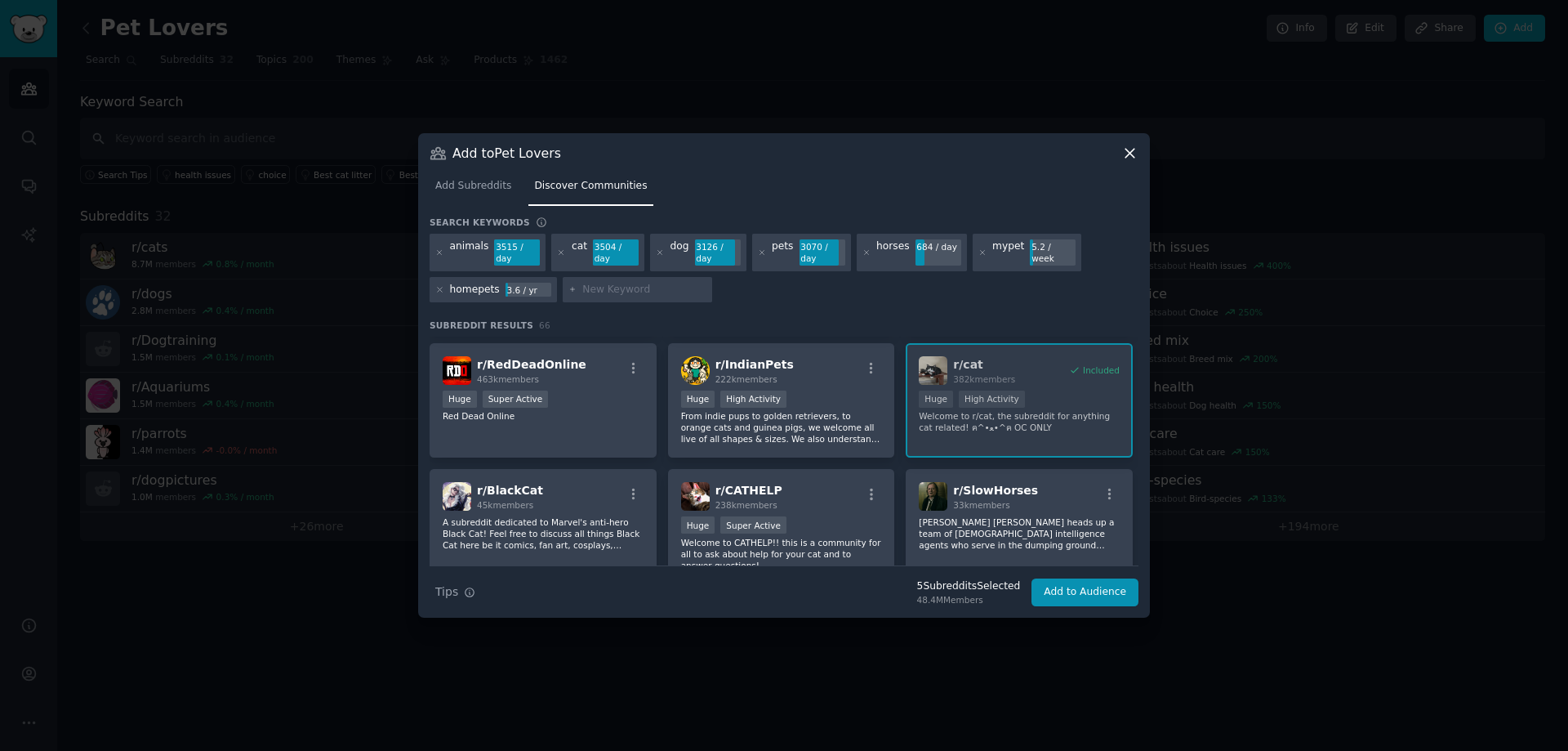
scroll to position [654, 0]
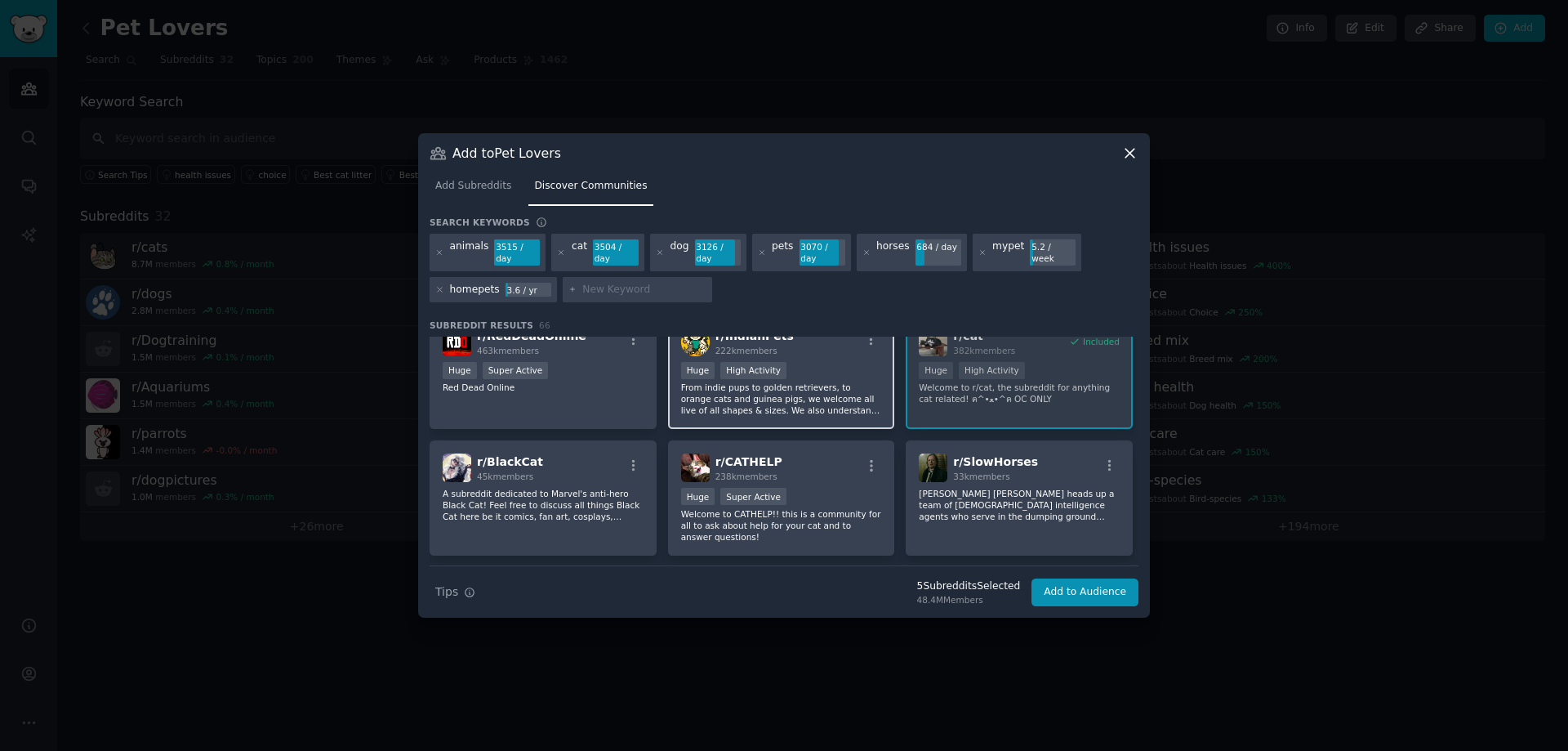
click at [682, 403] on p "From indie pups to golden retrievers, to orange cats and guinea pigs, we welcom…" at bounding box center [781, 398] width 201 height 34
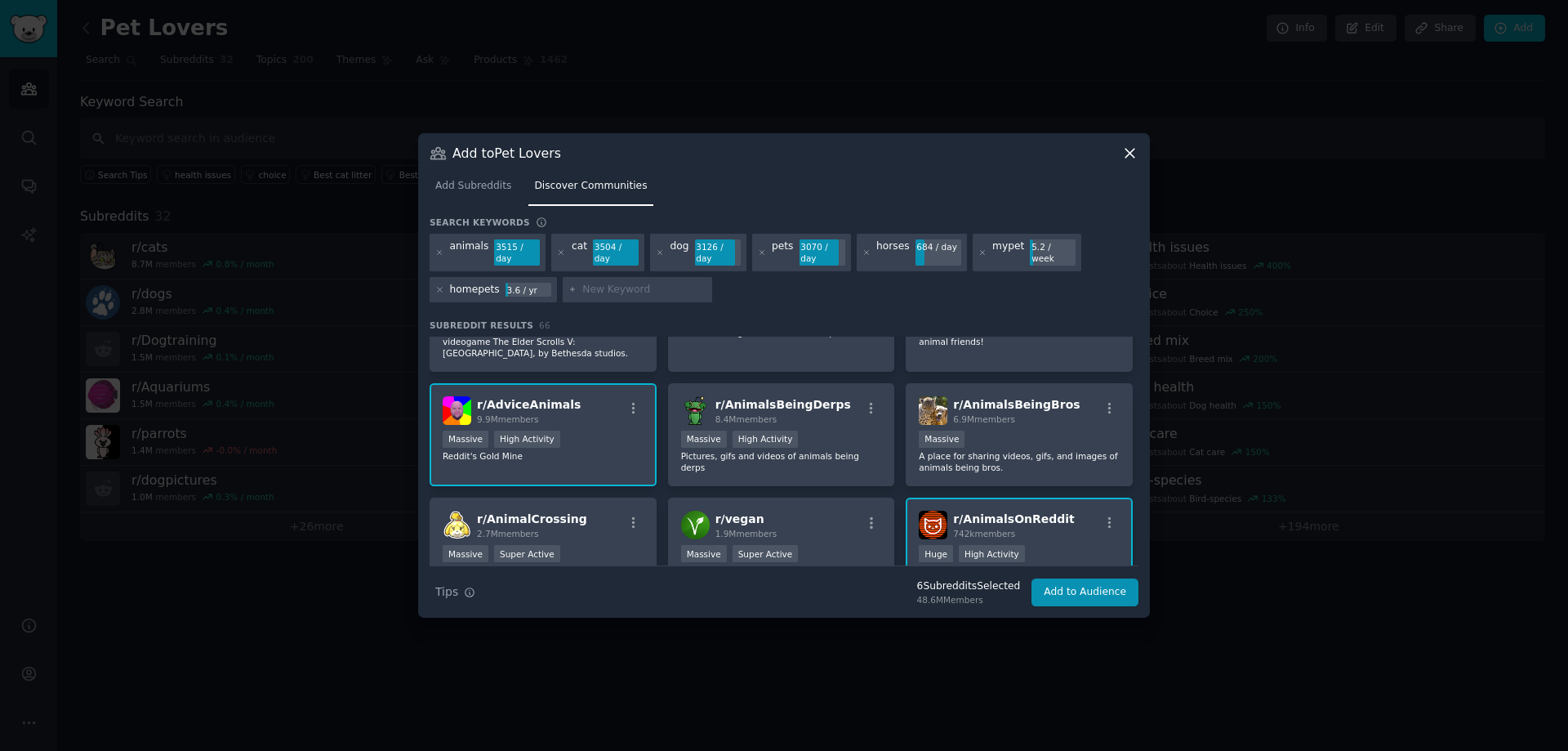
scroll to position [1062, 0]
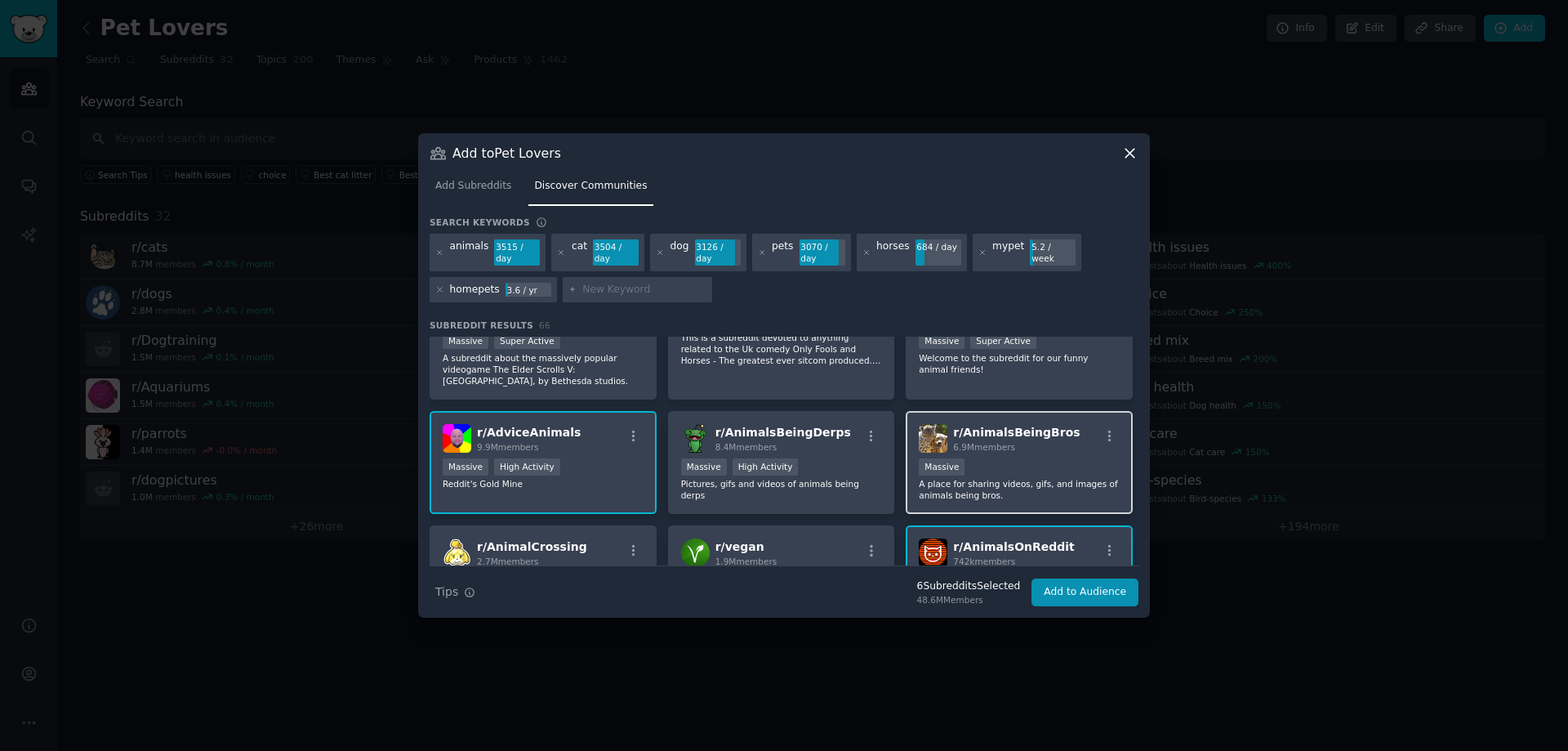
click at [911, 465] on div "r/ AnimalsBeingBros 6.9M members Massive A place for sharing videos, gifs, and …" at bounding box center [1019, 462] width 227 height 103
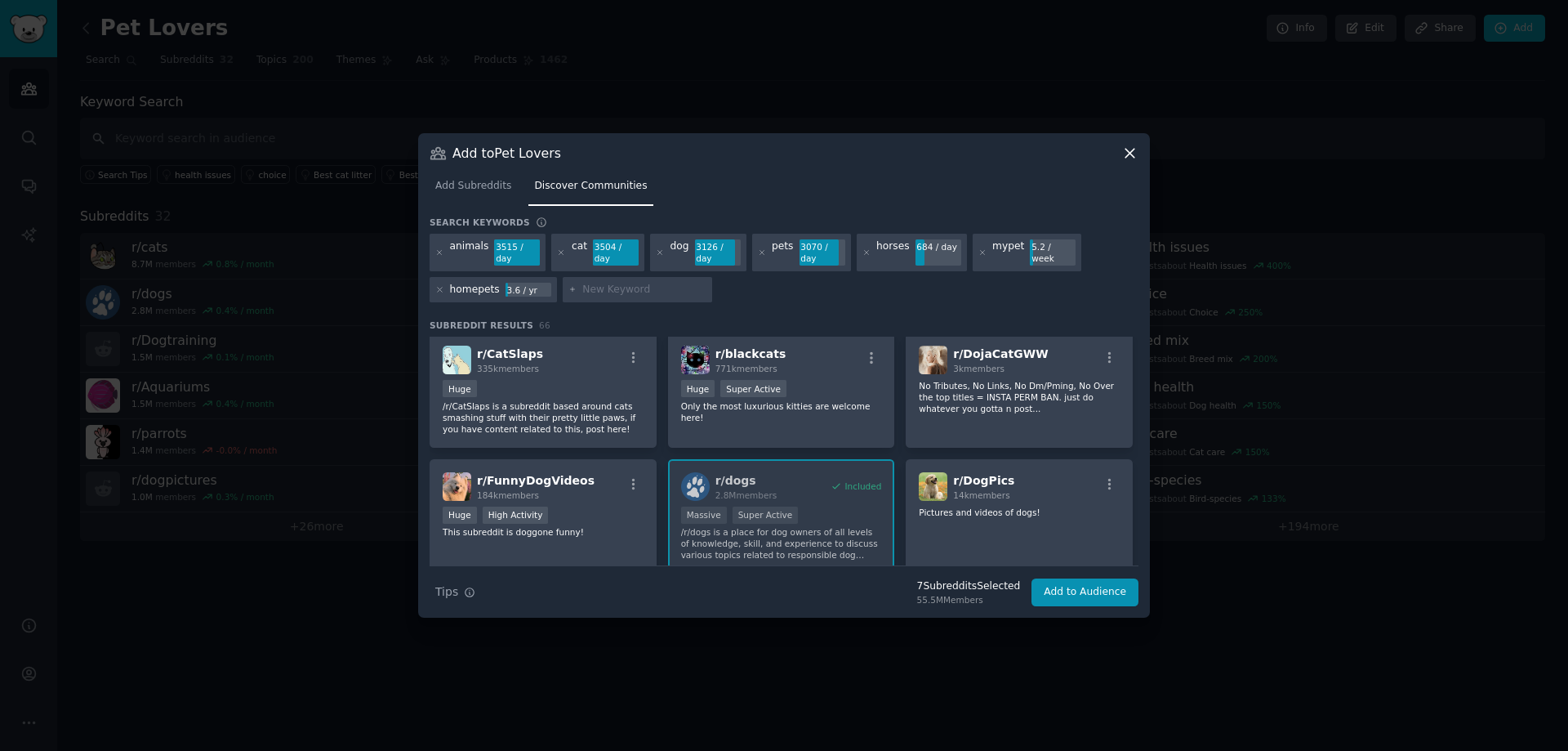
scroll to position [2043, 0]
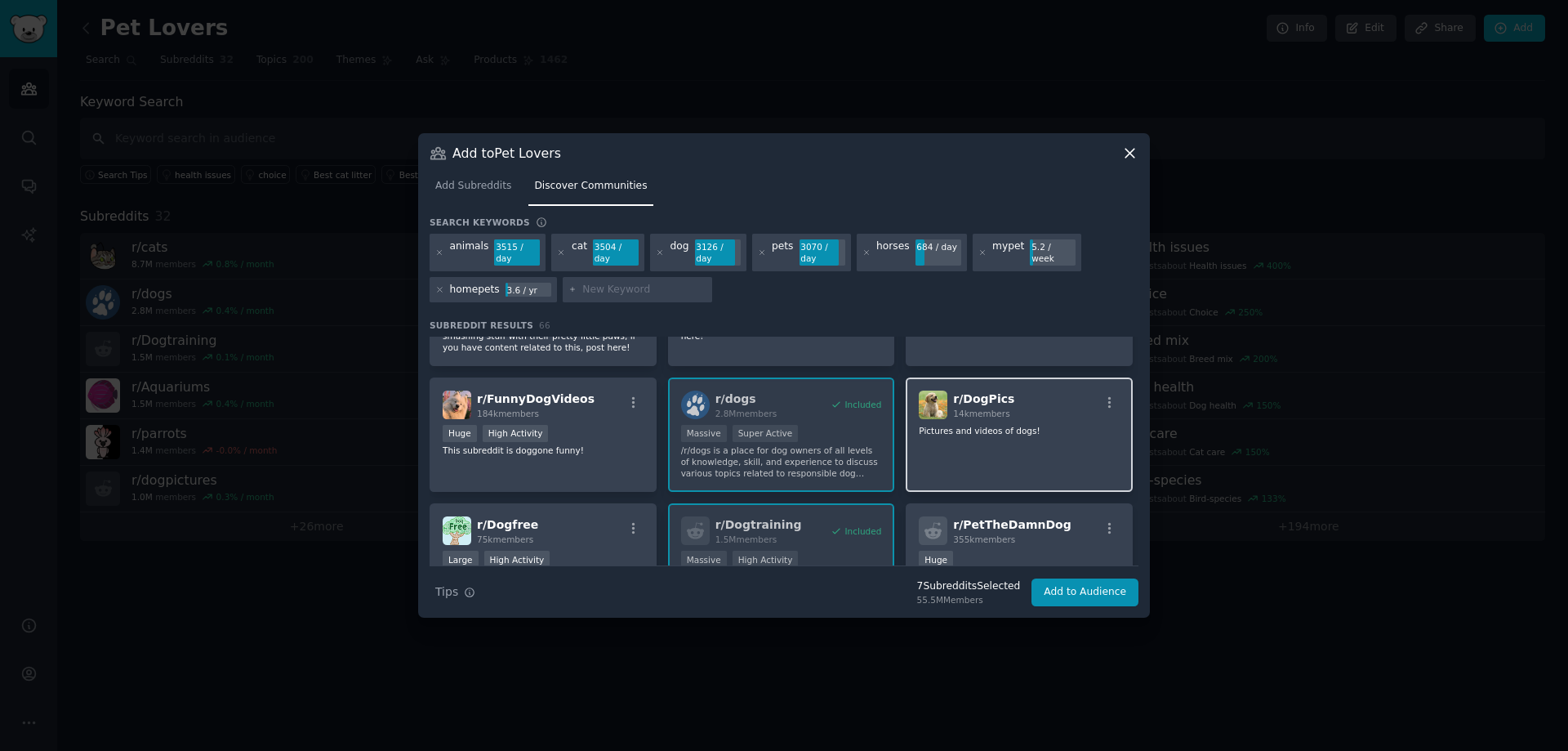
click at [923, 422] on div "r/ DogPics 14k members Pictures and videos of dogs!" at bounding box center [1019, 435] width 227 height 116
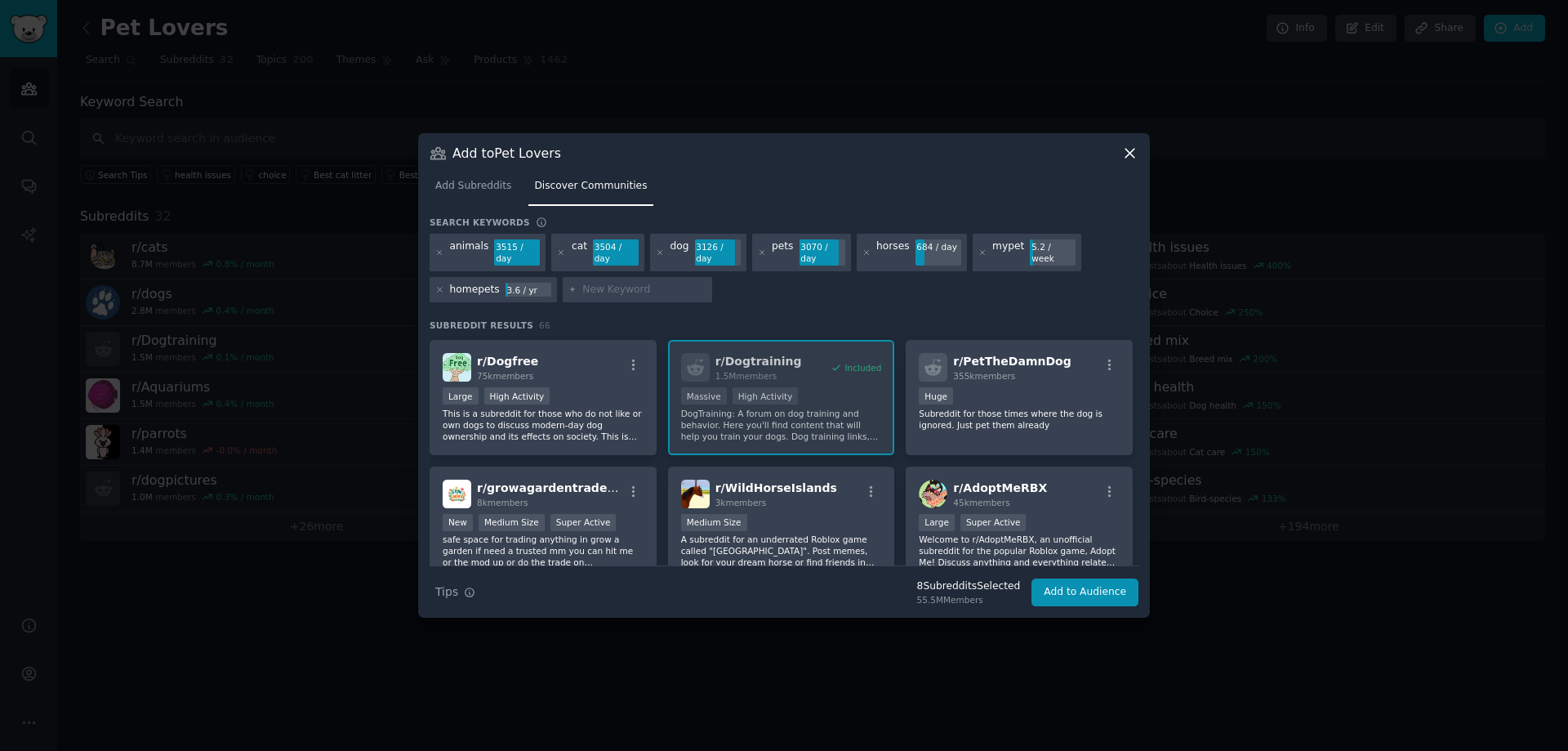
scroll to position [2288, 0]
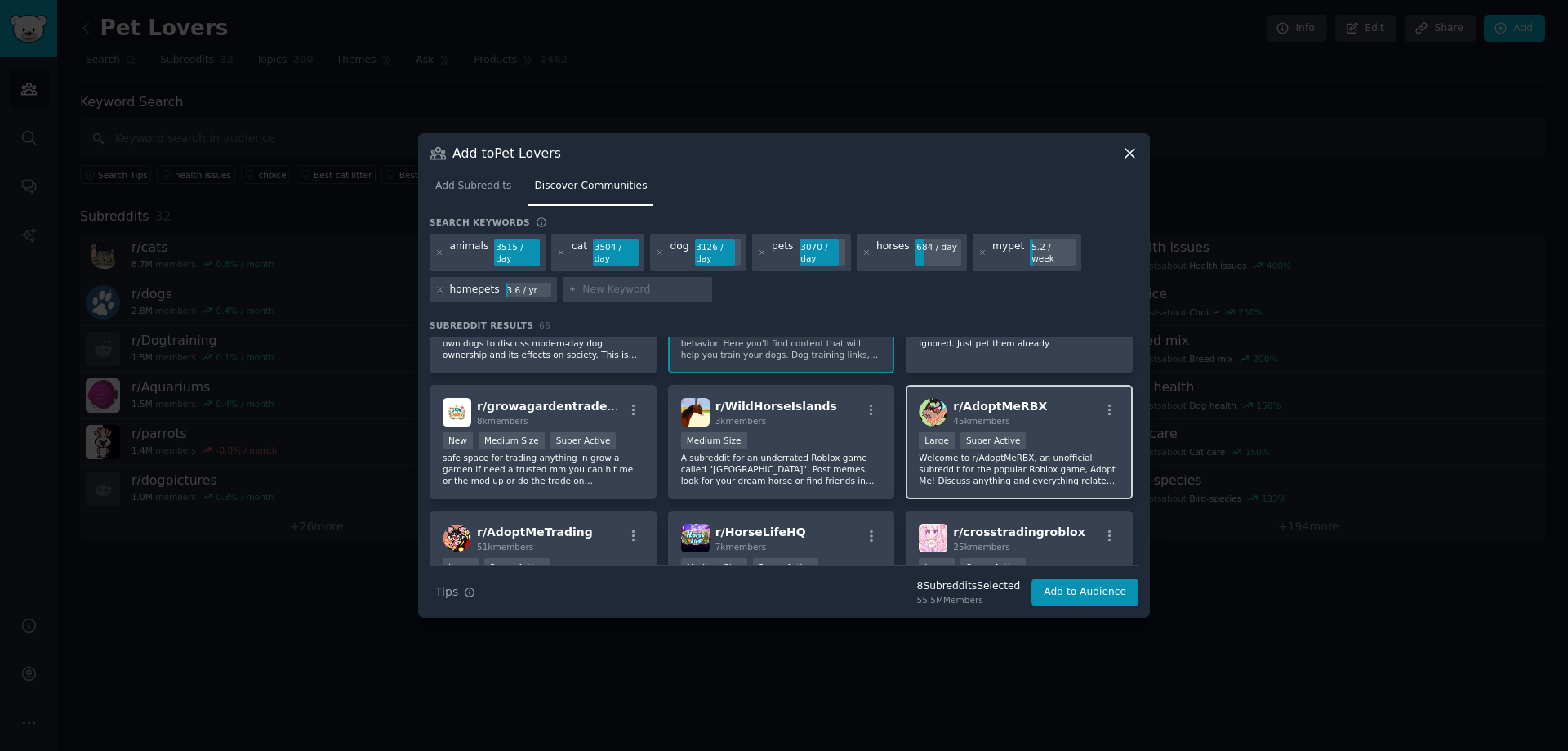
click at [910, 429] on div "r/ AdoptMeRBX 45k members Large Super Active Welcome to r/AdoptMeRBX, an unoffi…" at bounding box center [1019, 442] width 227 height 116
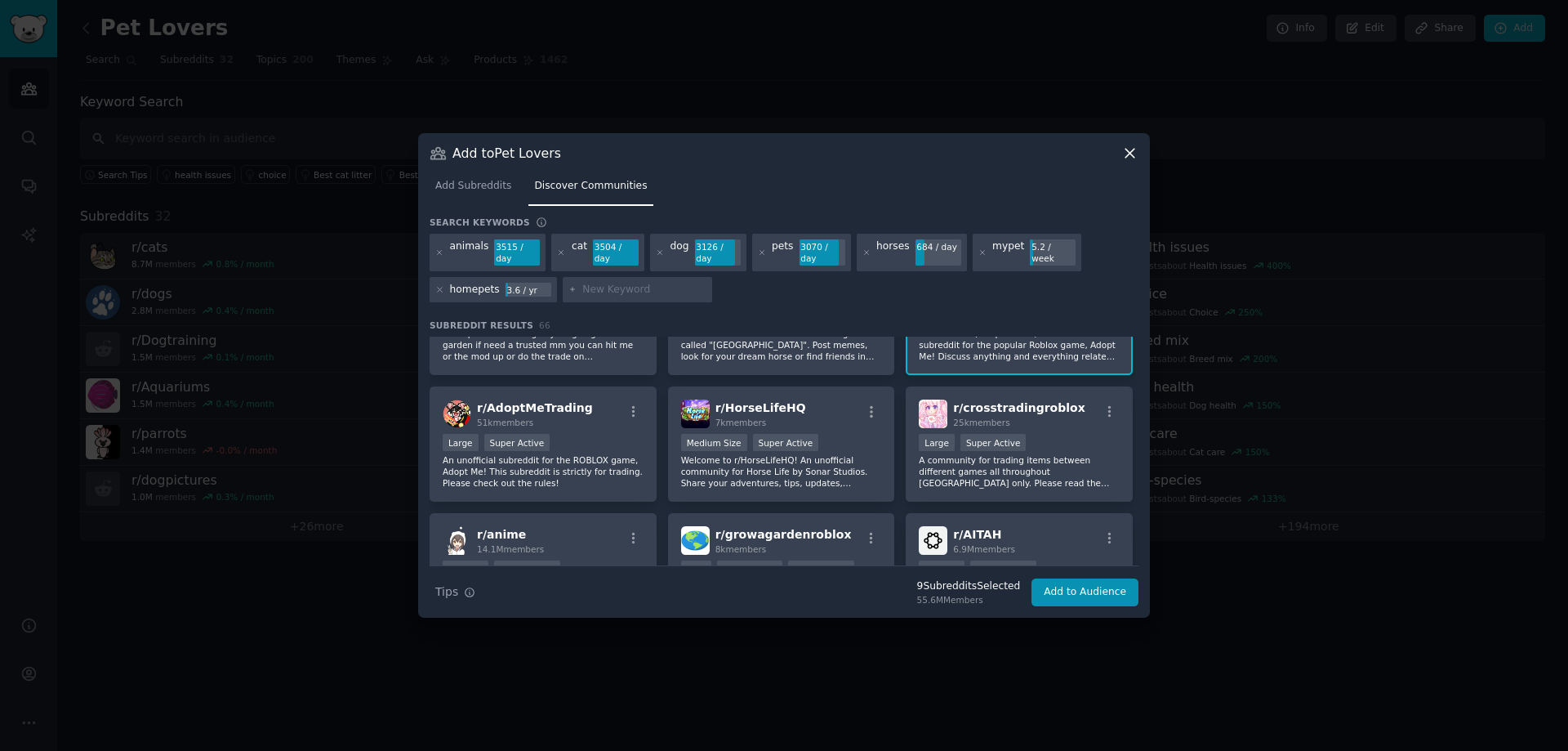
scroll to position [2451, 0]
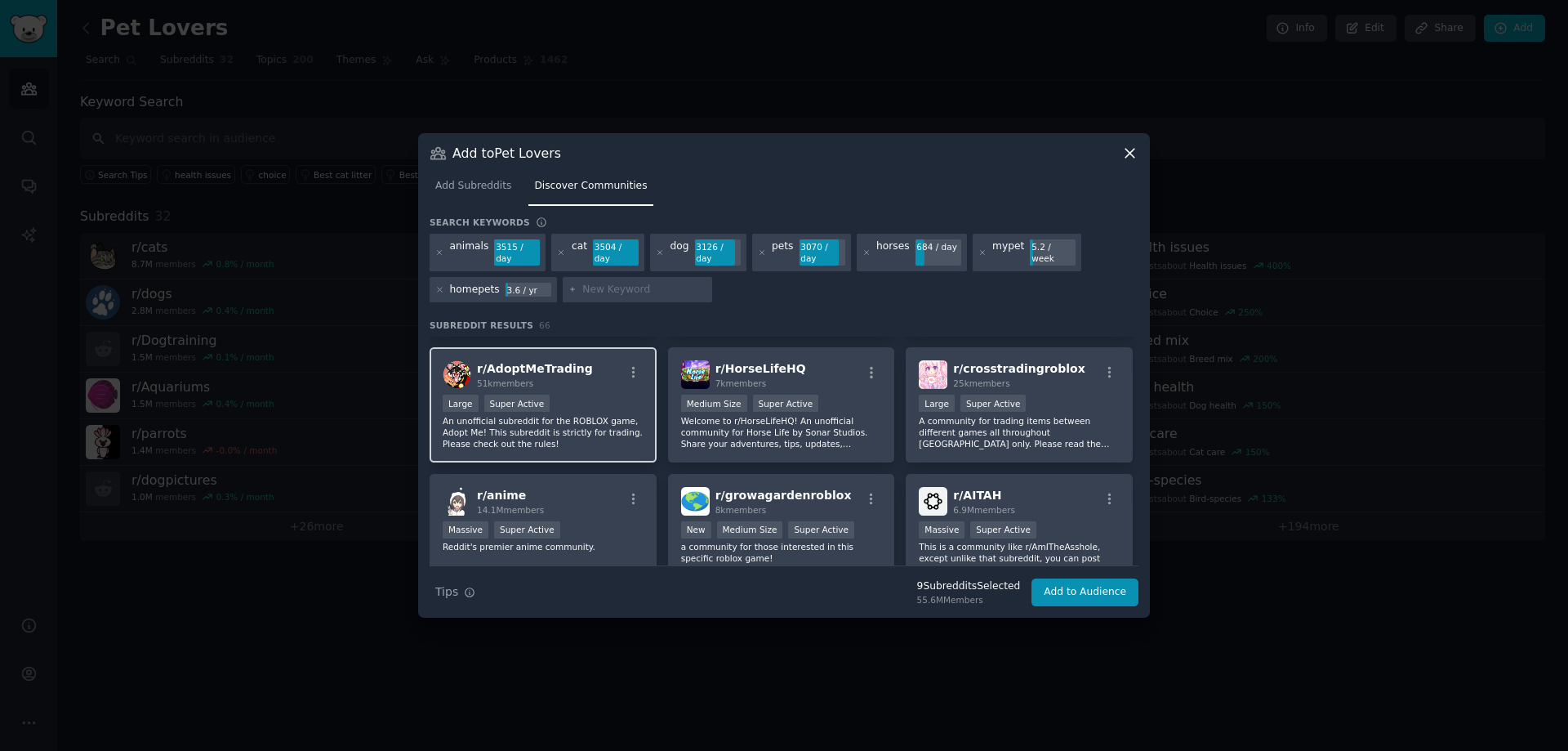
click at [599, 415] on p "An unofficial subreddit for the ROBLOX game, Adopt Me! This subreddit is strict…" at bounding box center [543, 432] width 201 height 34
click at [625, 415] on p "An unofficial subreddit for the ROBLOX game, Adopt Me! This subreddit is strict…" at bounding box center [543, 432] width 201 height 34
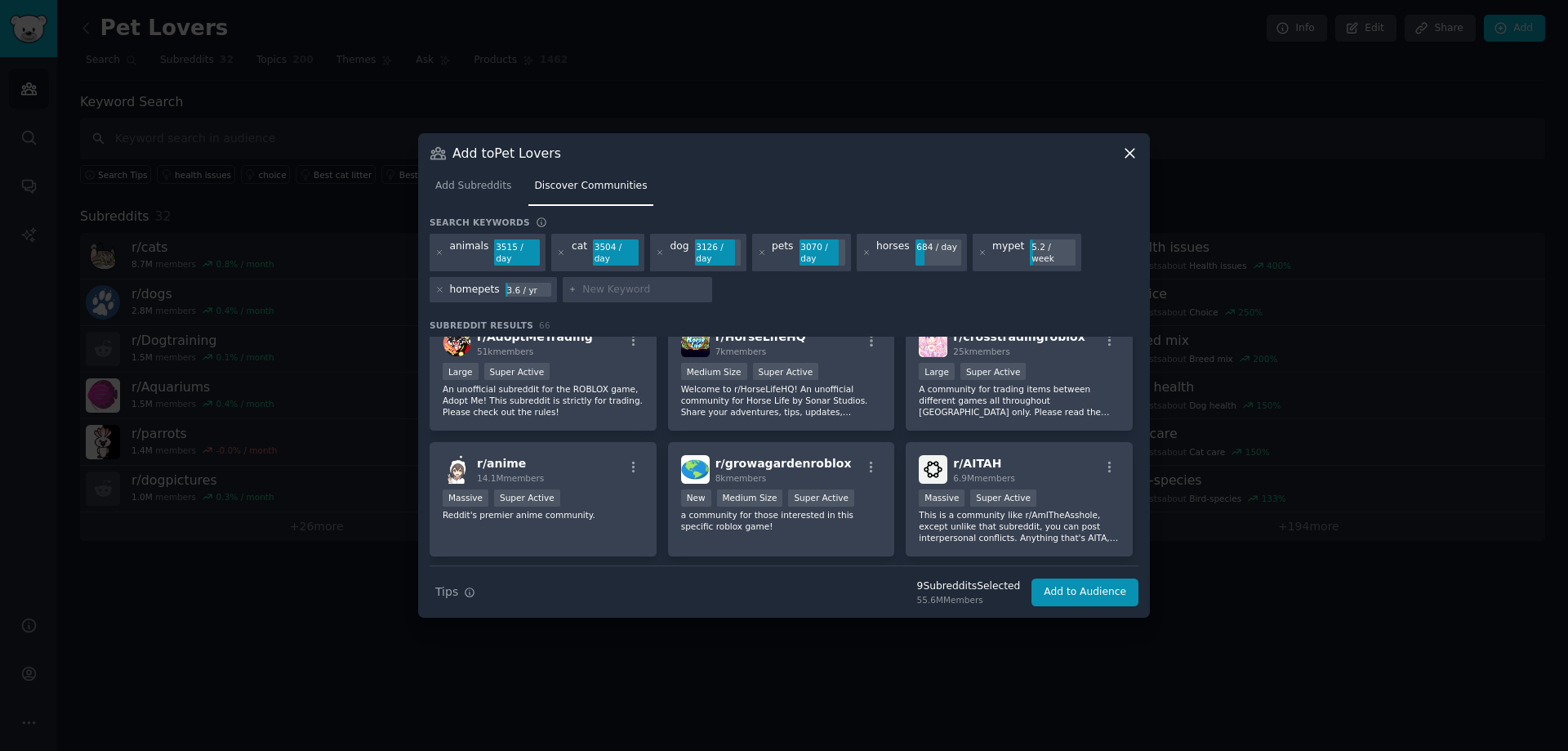
scroll to position [2497, 0]
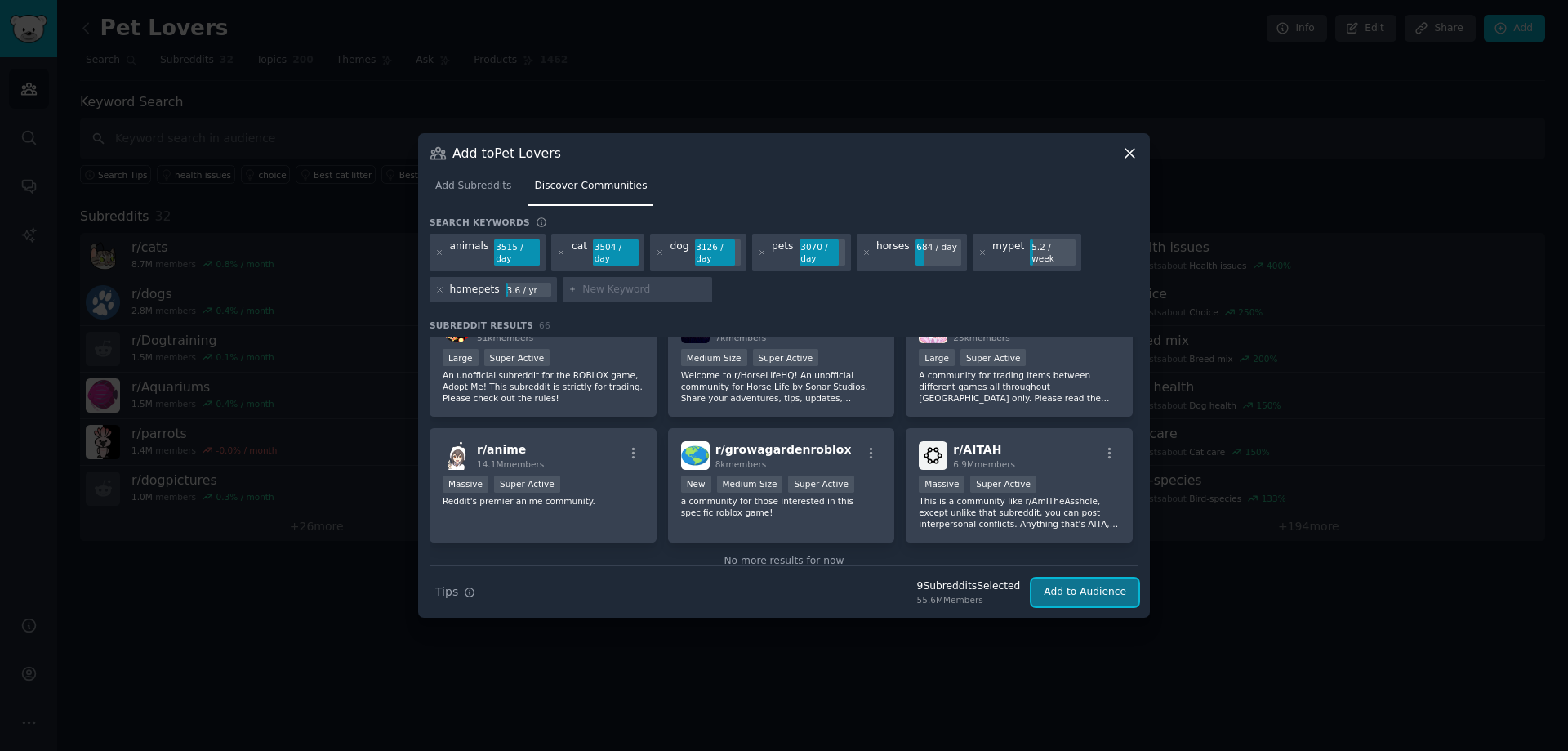
click at [1067, 586] on button "Add to Audience" at bounding box center [1084, 593] width 107 height 28
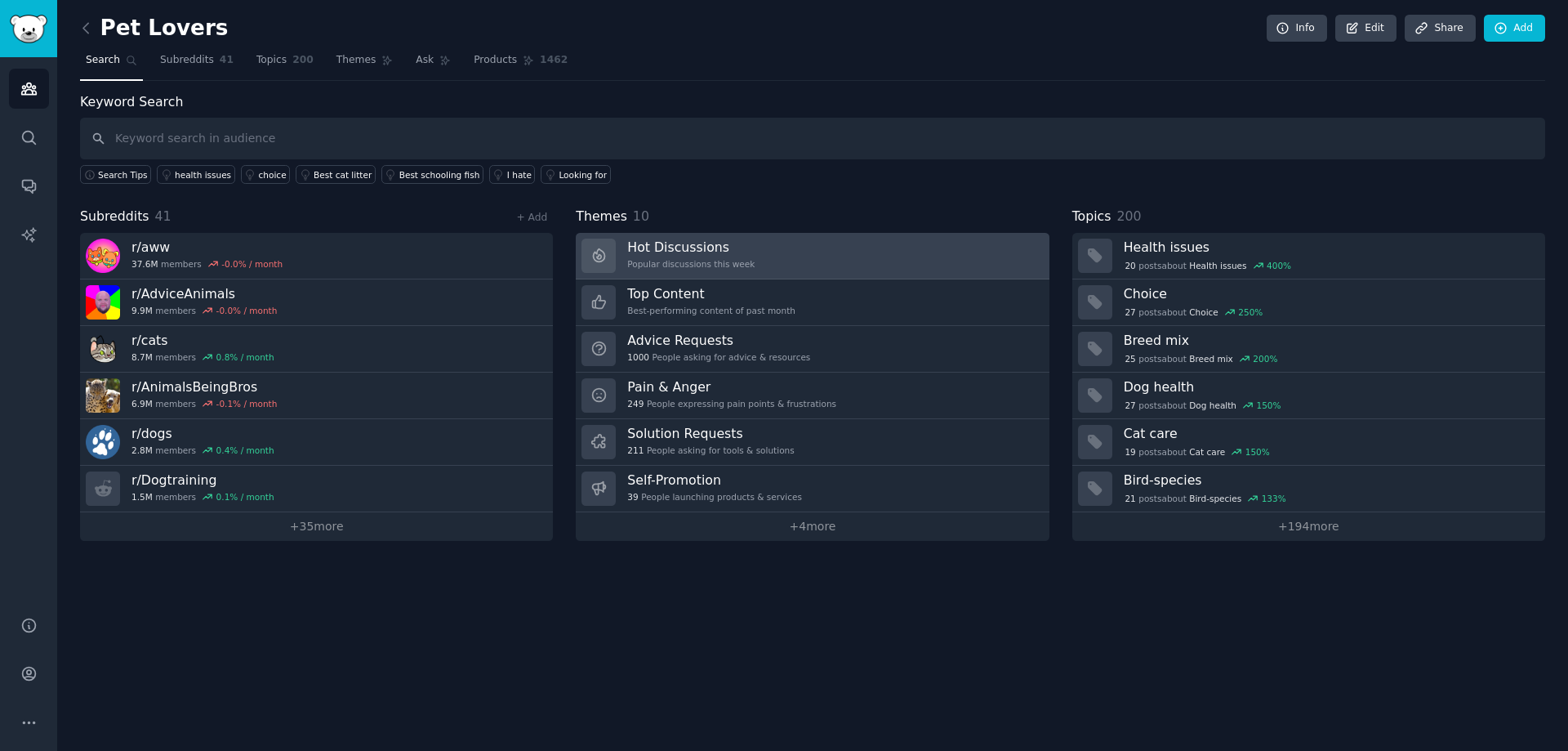
click at [797, 243] on link "Hot Discussions Popular discussions this week" at bounding box center [812, 256] width 473 height 47
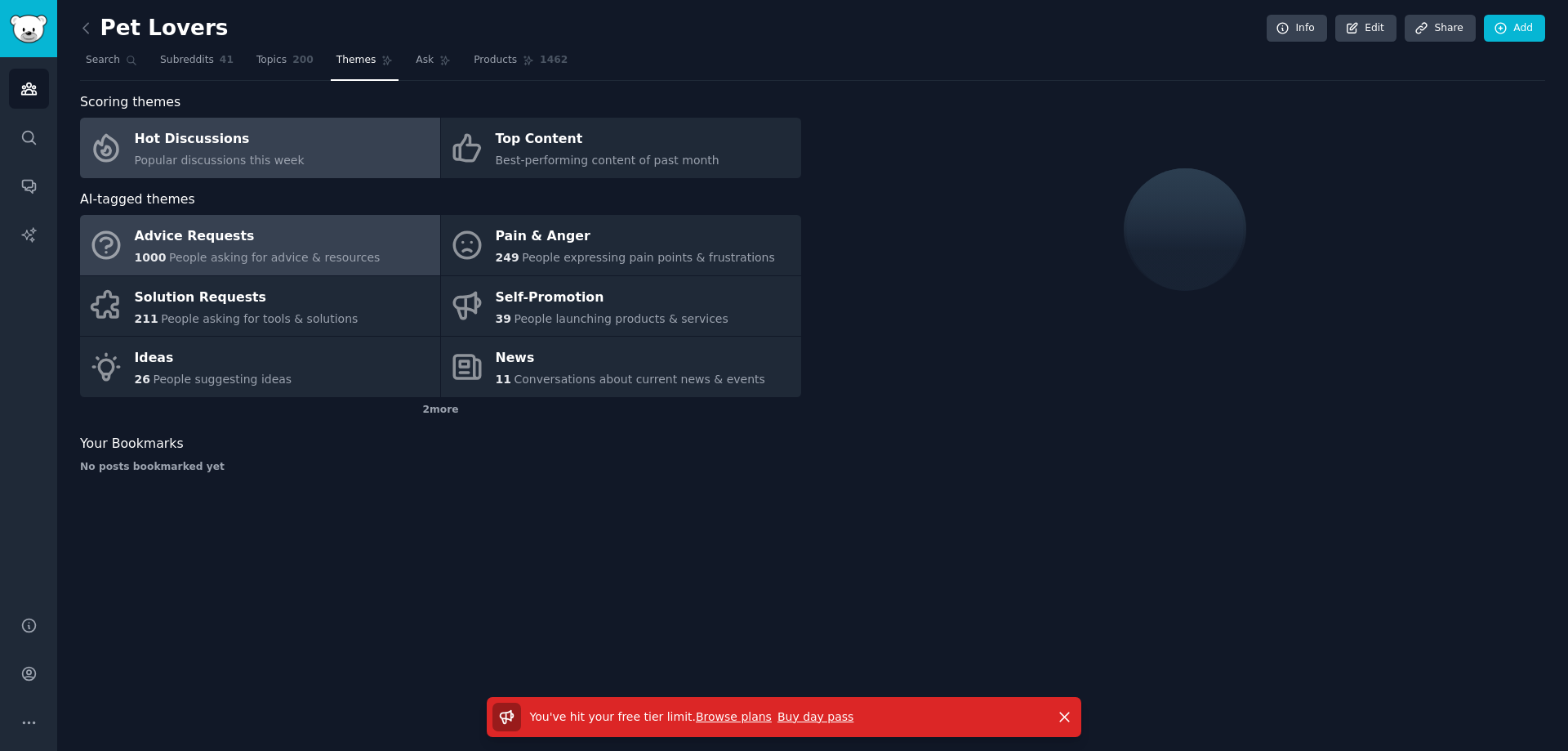
click at [363, 245] on link "Advice Requests 1000 People asking for advice & resources" at bounding box center [260, 245] width 361 height 61
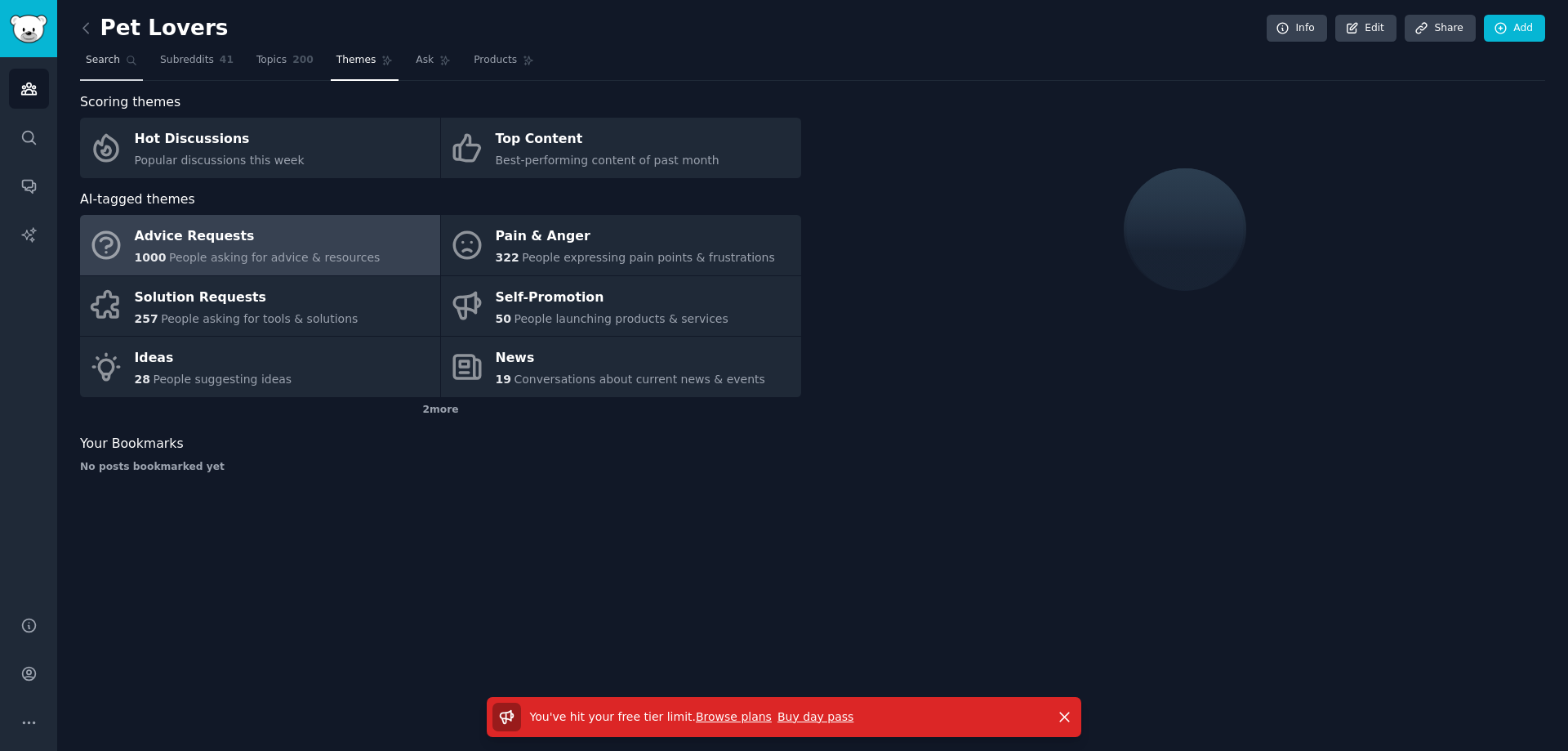
click at [115, 56] on span "Search" at bounding box center [103, 60] width 34 height 15
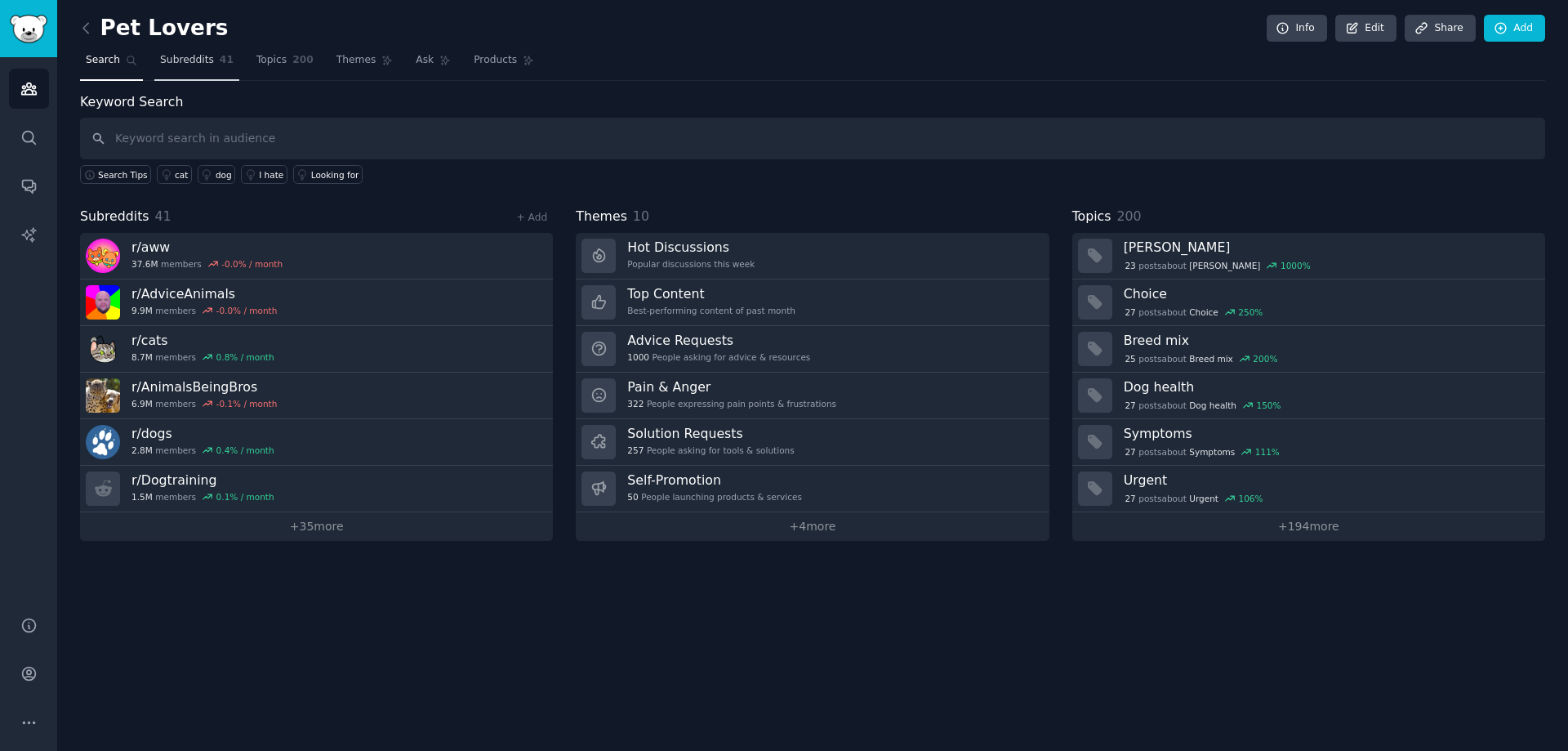
click at [182, 70] on link "Subreddits 41" at bounding box center [197, 64] width 85 height 34
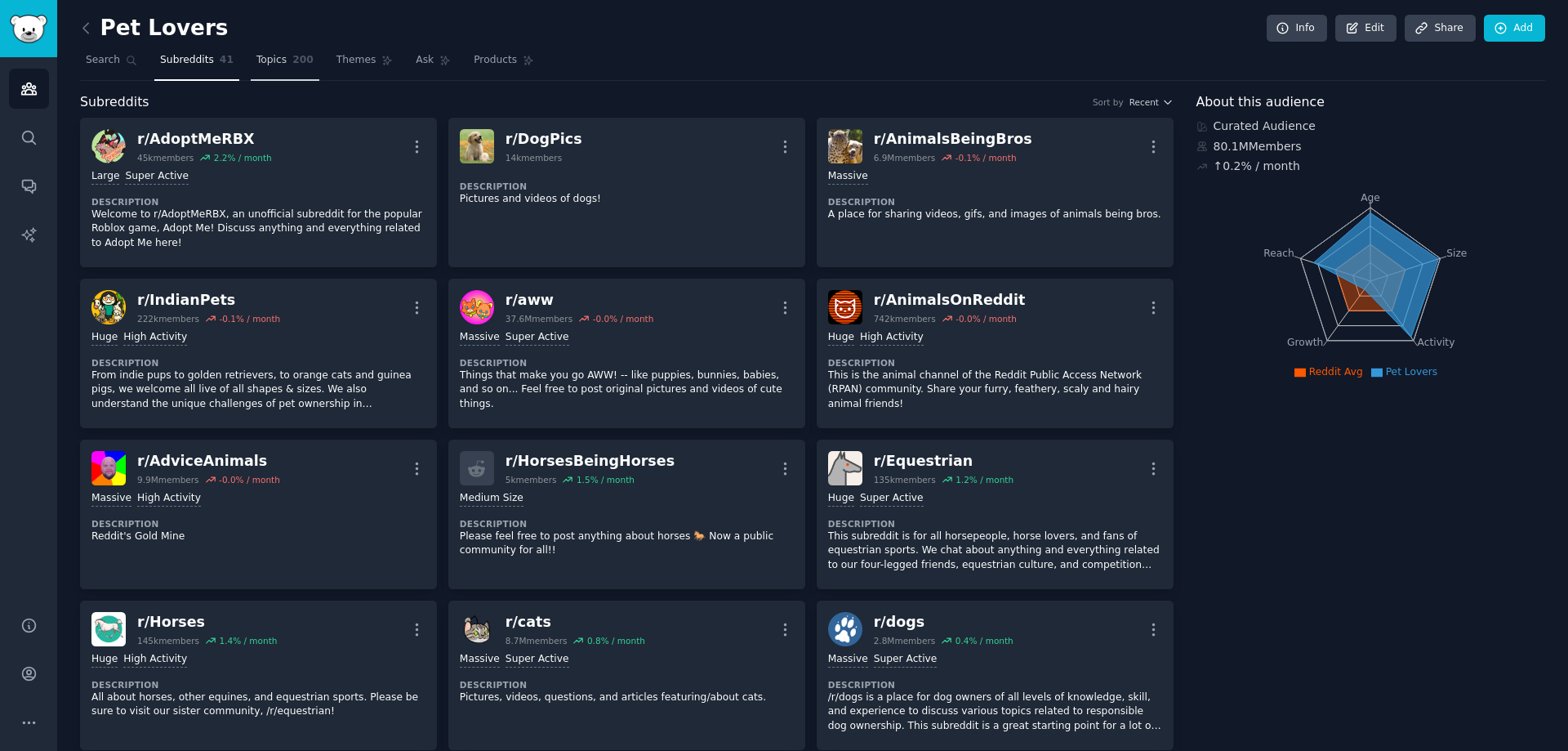
click at [261, 66] on span "Topics" at bounding box center [271, 60] width 30 height 15
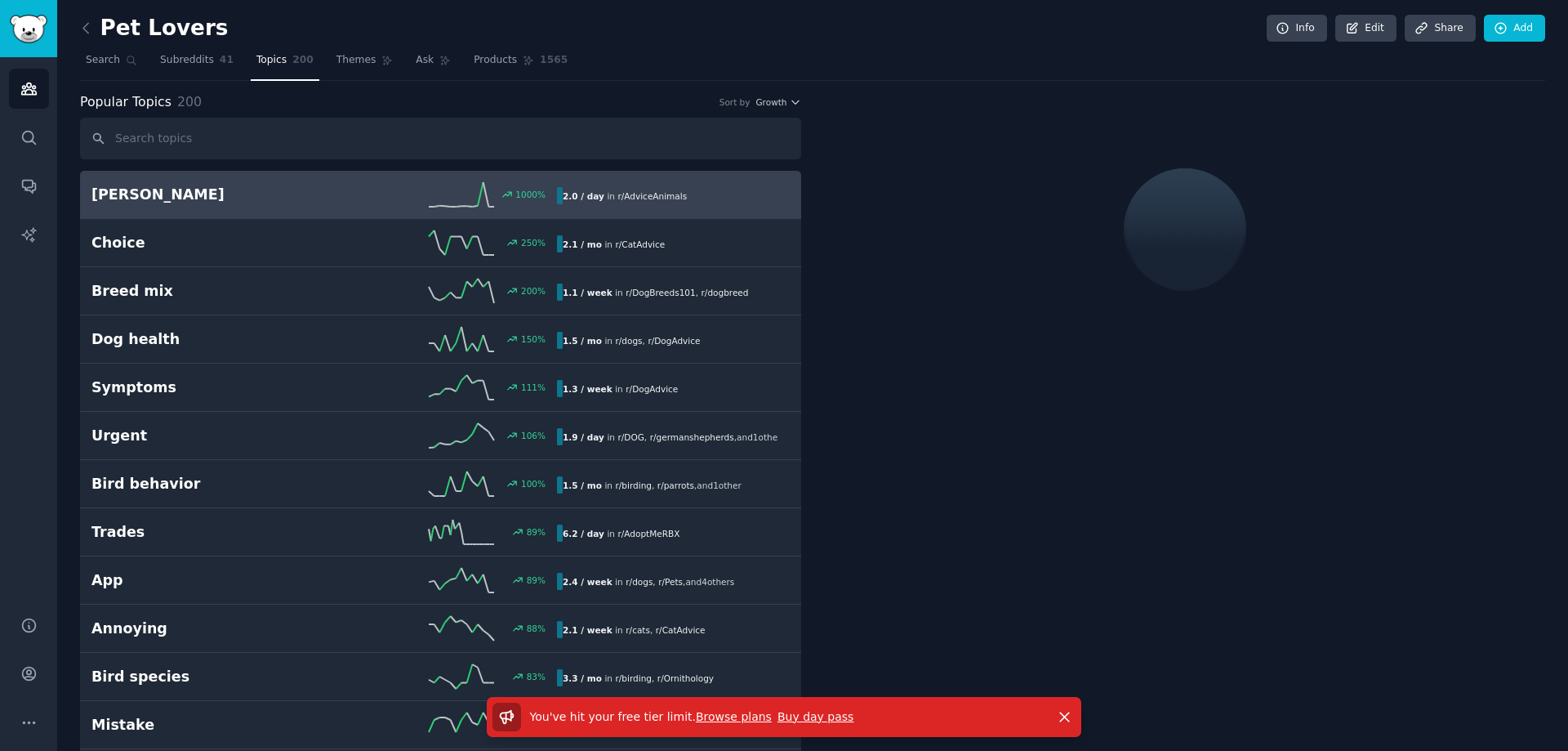
click at [696, 718] on link "Browse plans" at bounding box center [733, 716] width 76 height 13
